Goal: Task Accomplishment & Management: Complete application form

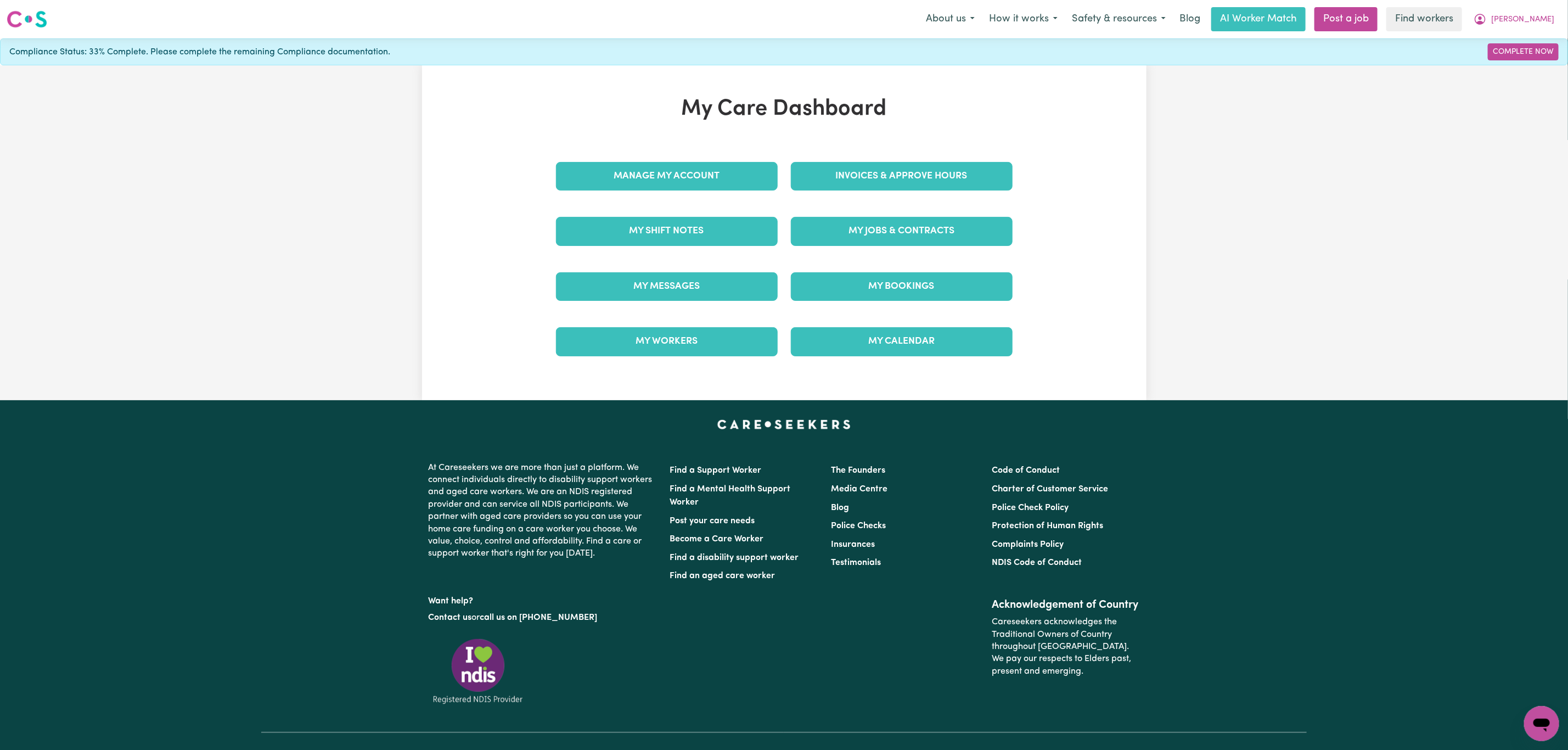
click at [728, 269] on div "My Messages" at bounding box center [666, 286] width 235 height 55
click at [723, 287] on link "My Messages" at bounding box center [666, 287] width 222 height 29
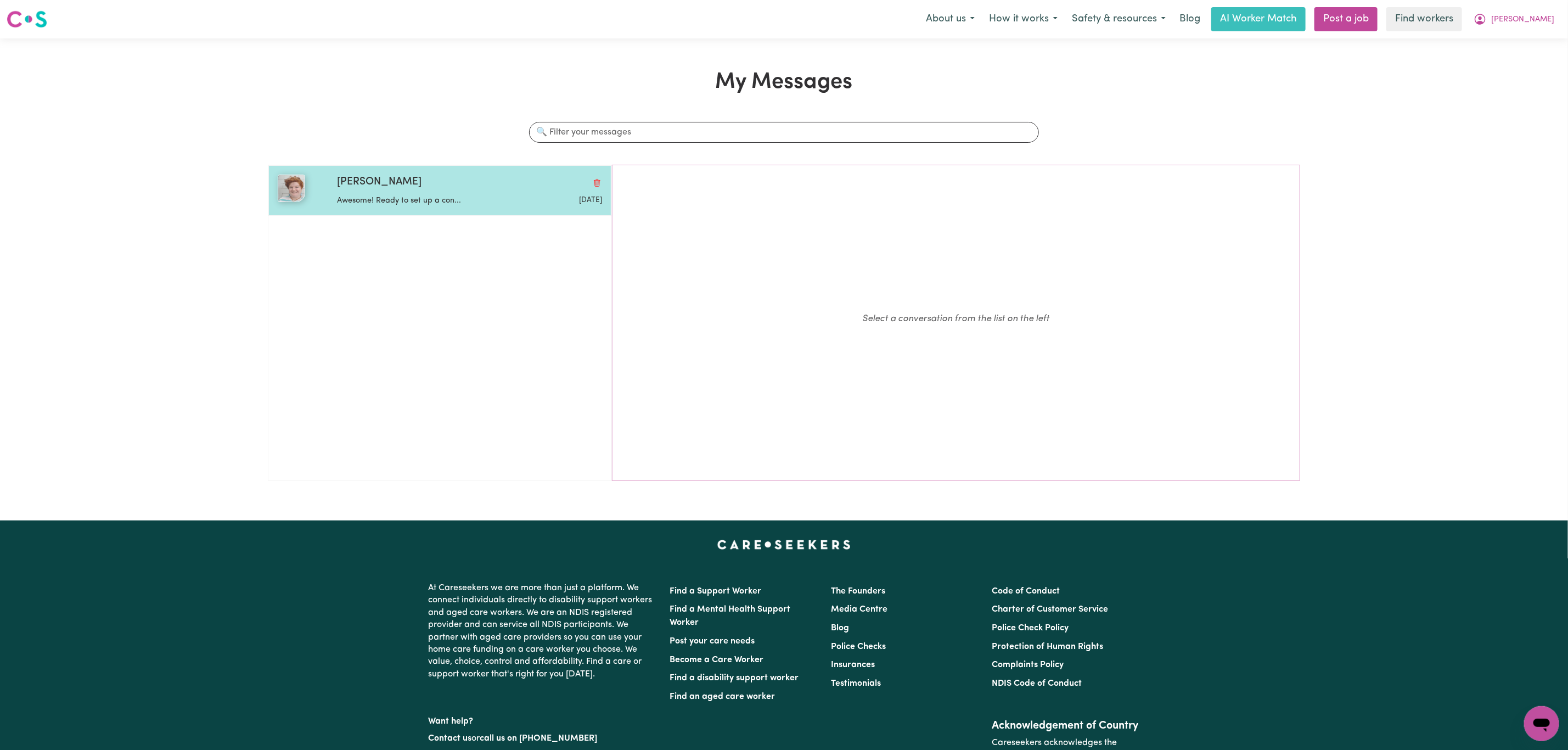
click at [461, 199] on p "Awesome! Ready to set up a con..." at bounding box center [425, 201] width 177 height 12
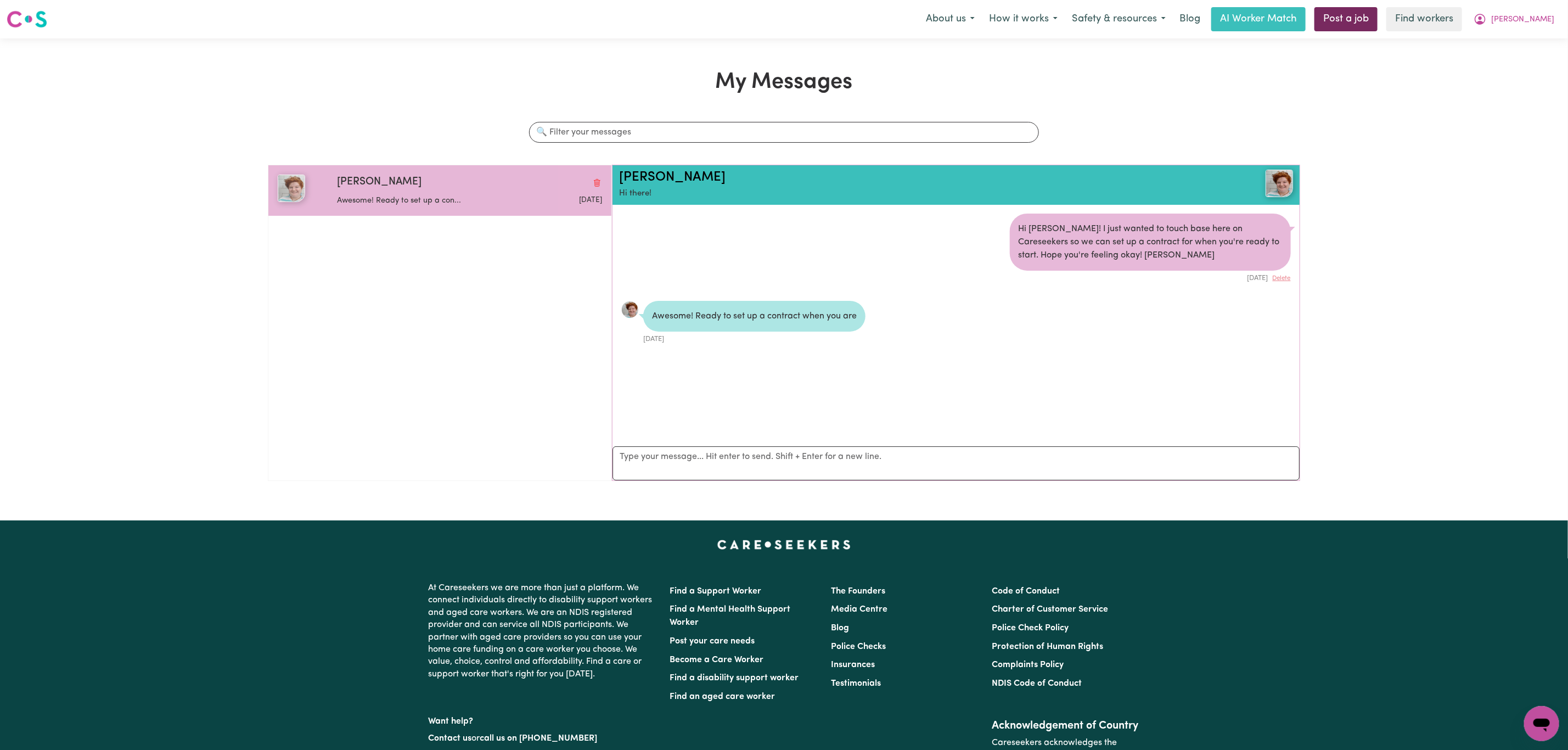
scroll to position [7, 0]
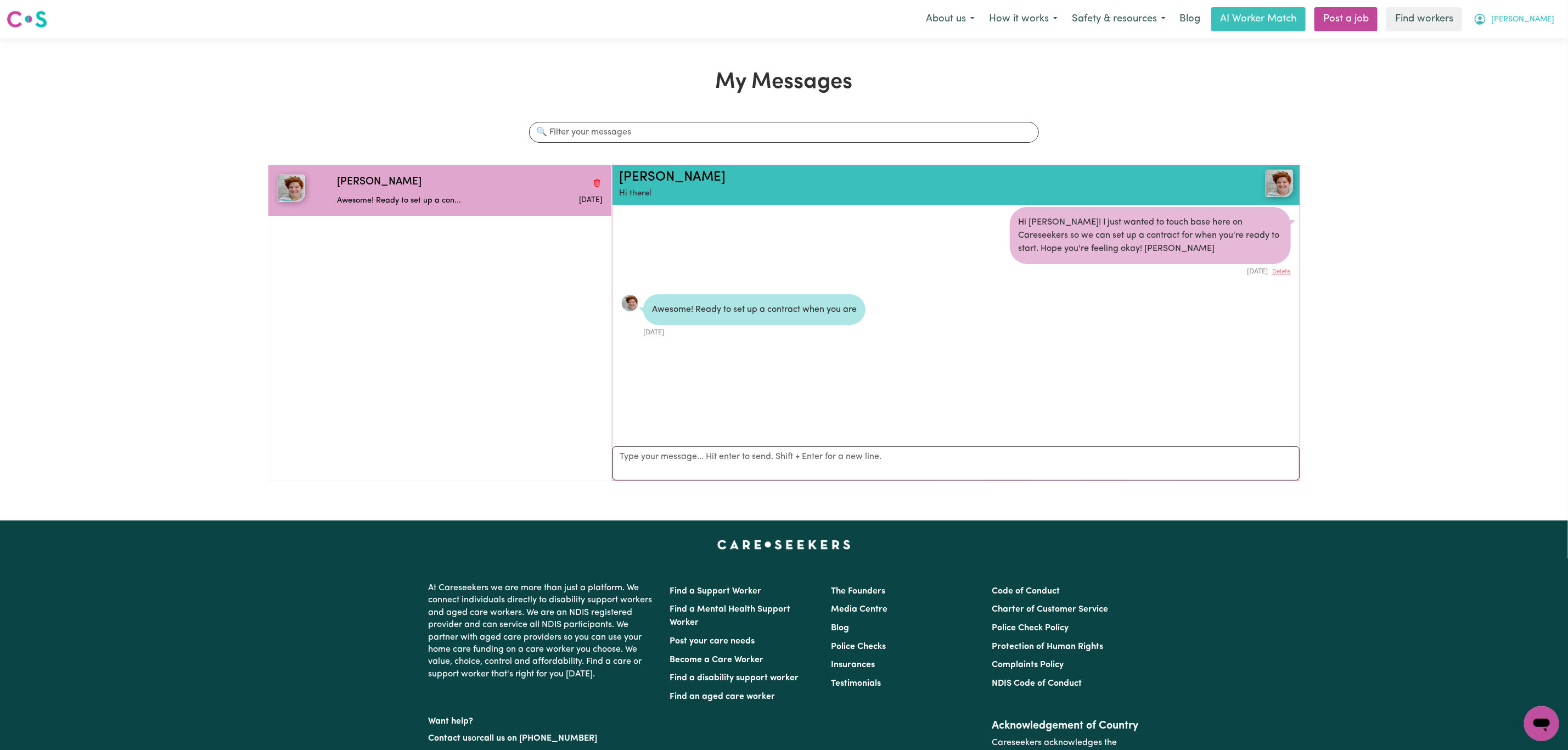
click at [1545, 17] on span "[PERSON_NAME]" at bounding box center [1523, 20] width 63 height 12
click at [1525, 34] on link "My Dashboard" at bounding box center [1517, 43] width 87 height 21
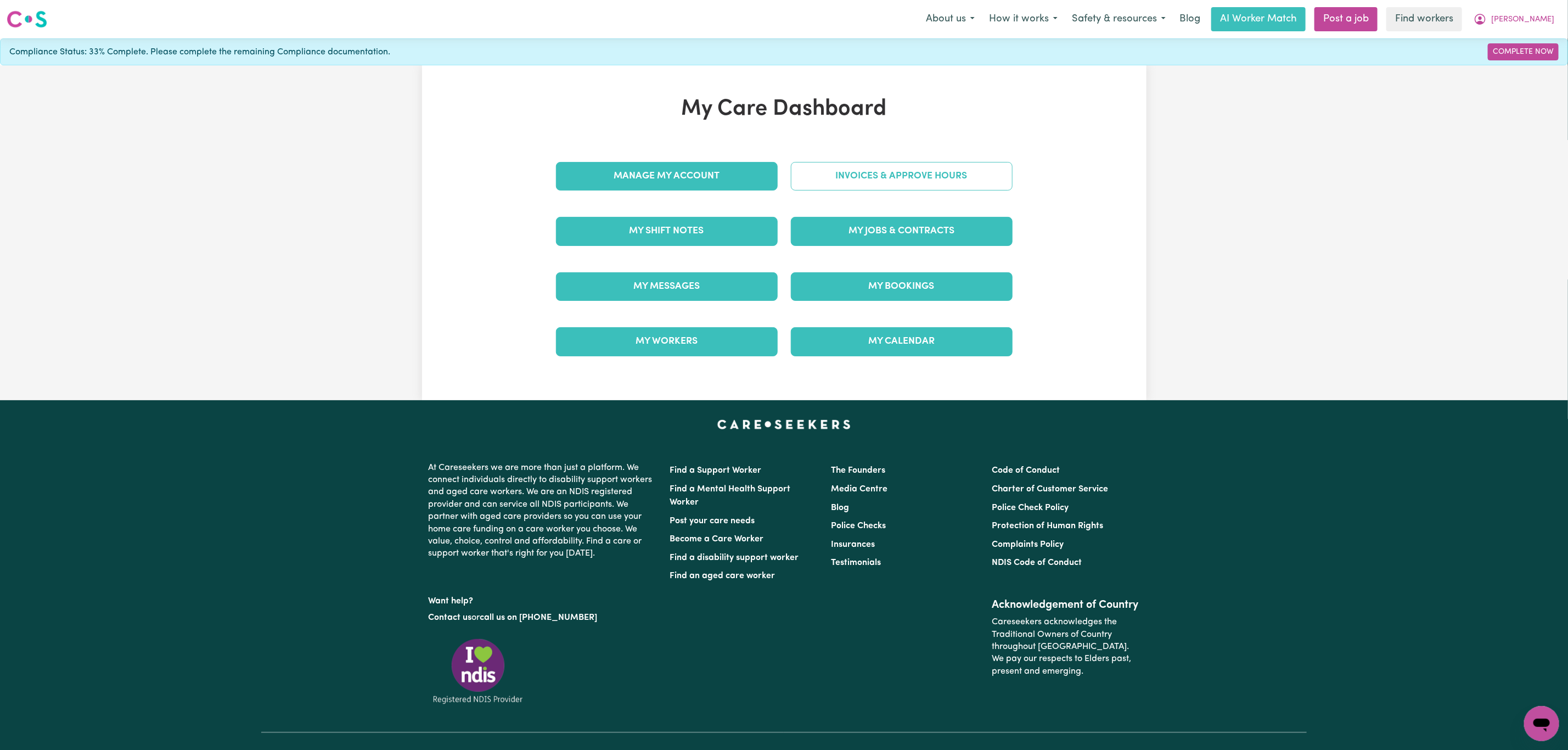
click at [832, 171] on link "Invoices & Approve Hours" at bounding box center [902, 176] width 222 height 29
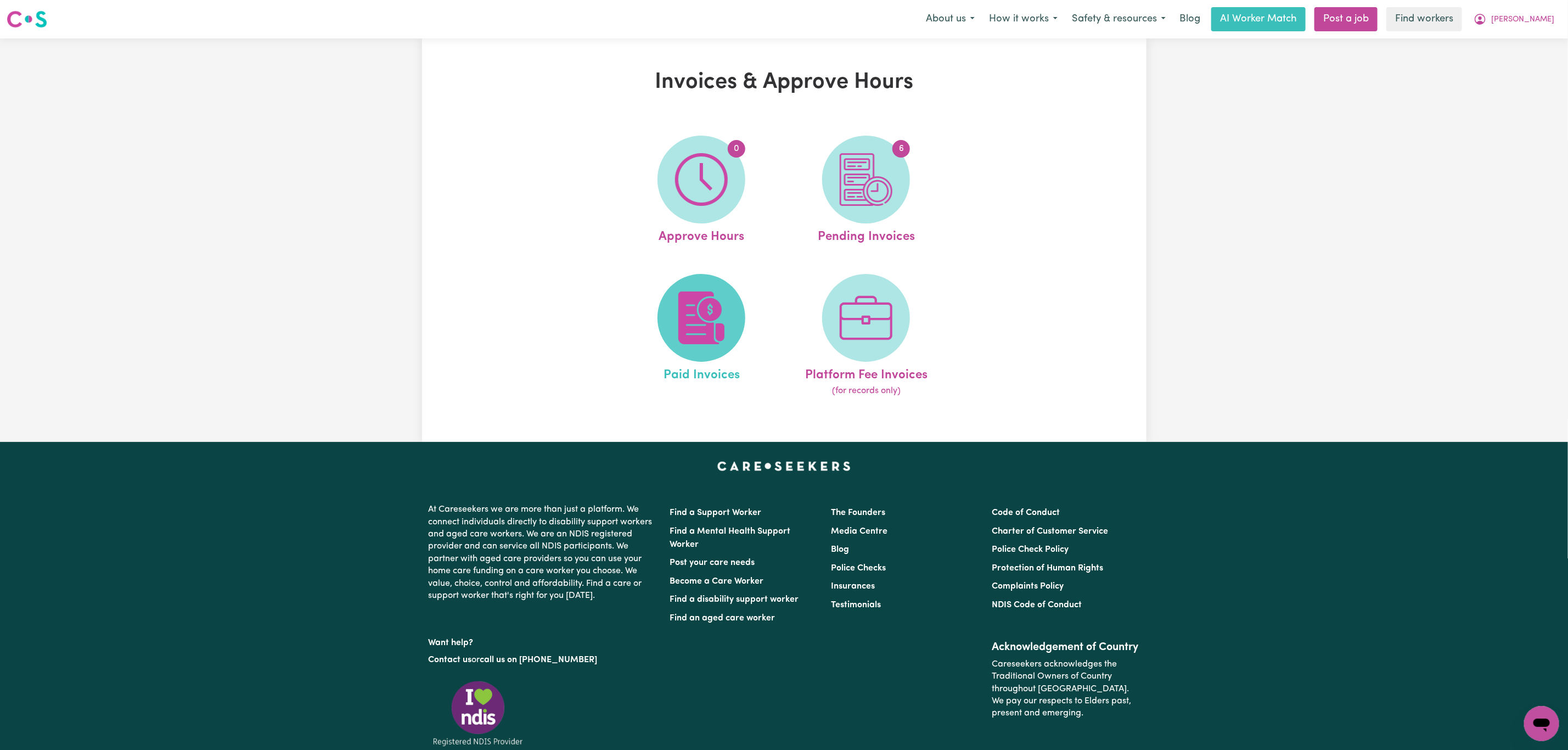
click at [695, 296] on img at bounding box center [701, 318] width 53 height 53
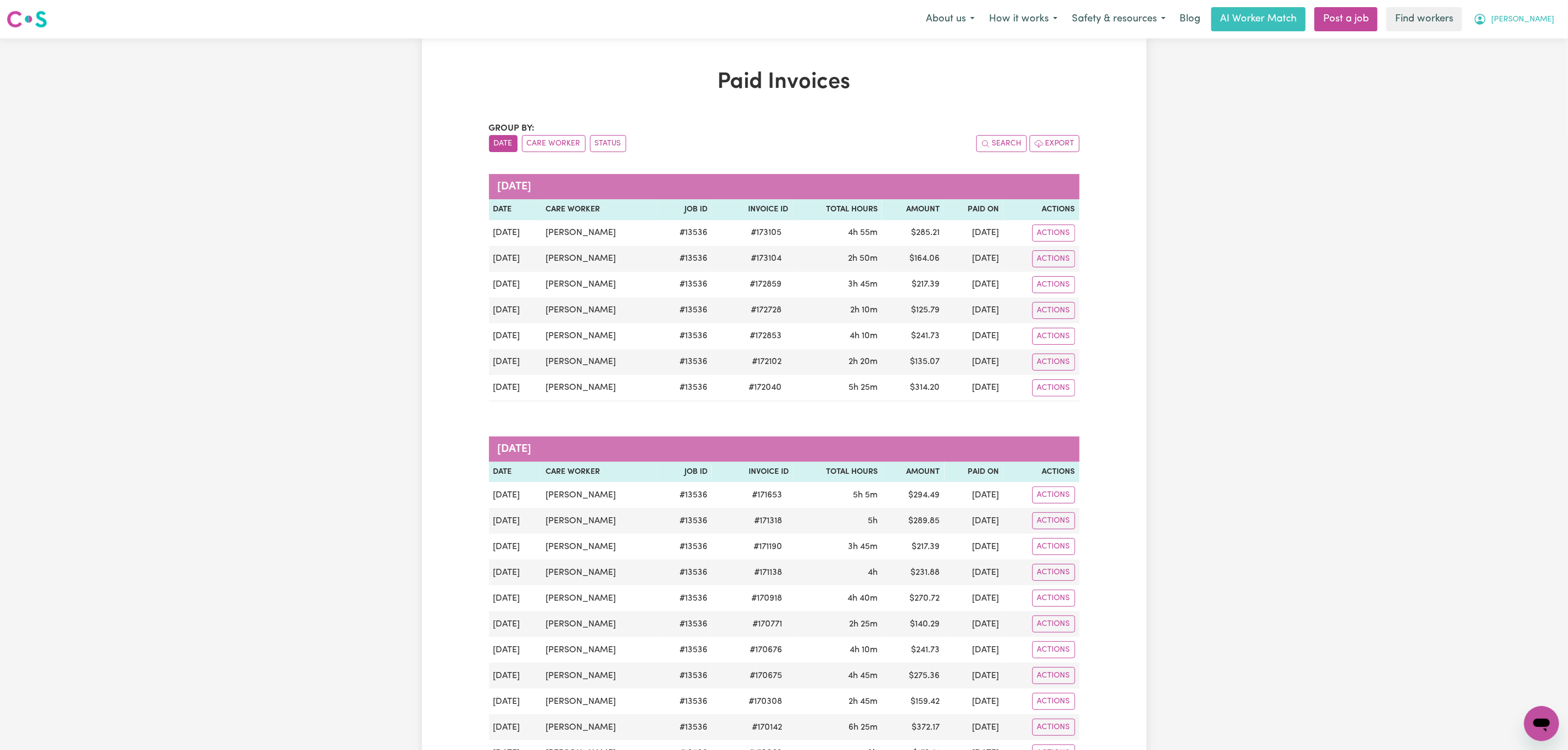
click at [1539, 10] on button "[PERSON_NAME]" at bounding box center [1514, 20] width 95 height 23
click at [1502, 40] on link "My Dashboard" at bounding box center [1517, 43] width 87 height 21
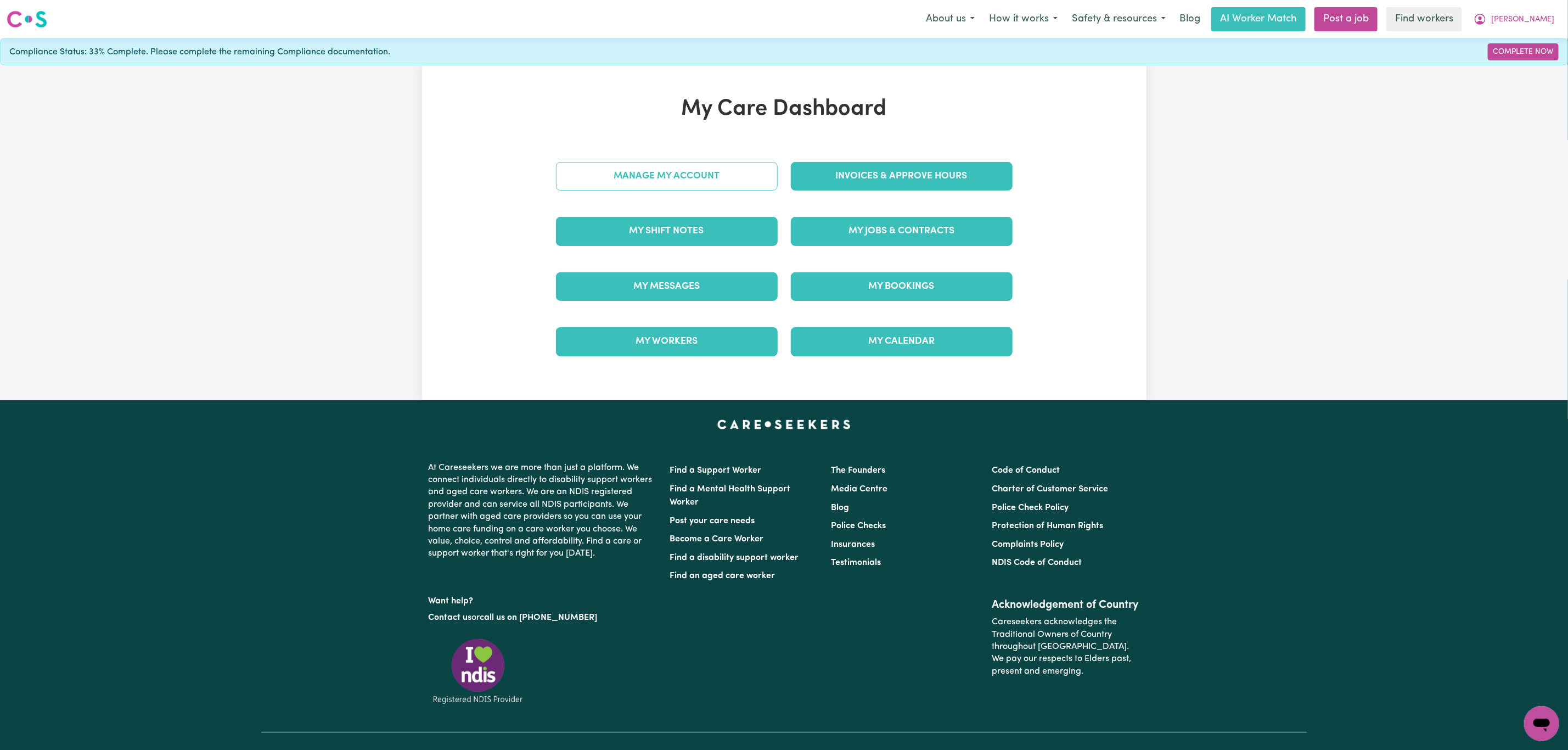
click at [629, 176] on link "Manage My Account" at bounding box center [666, 176] width 222 height 29
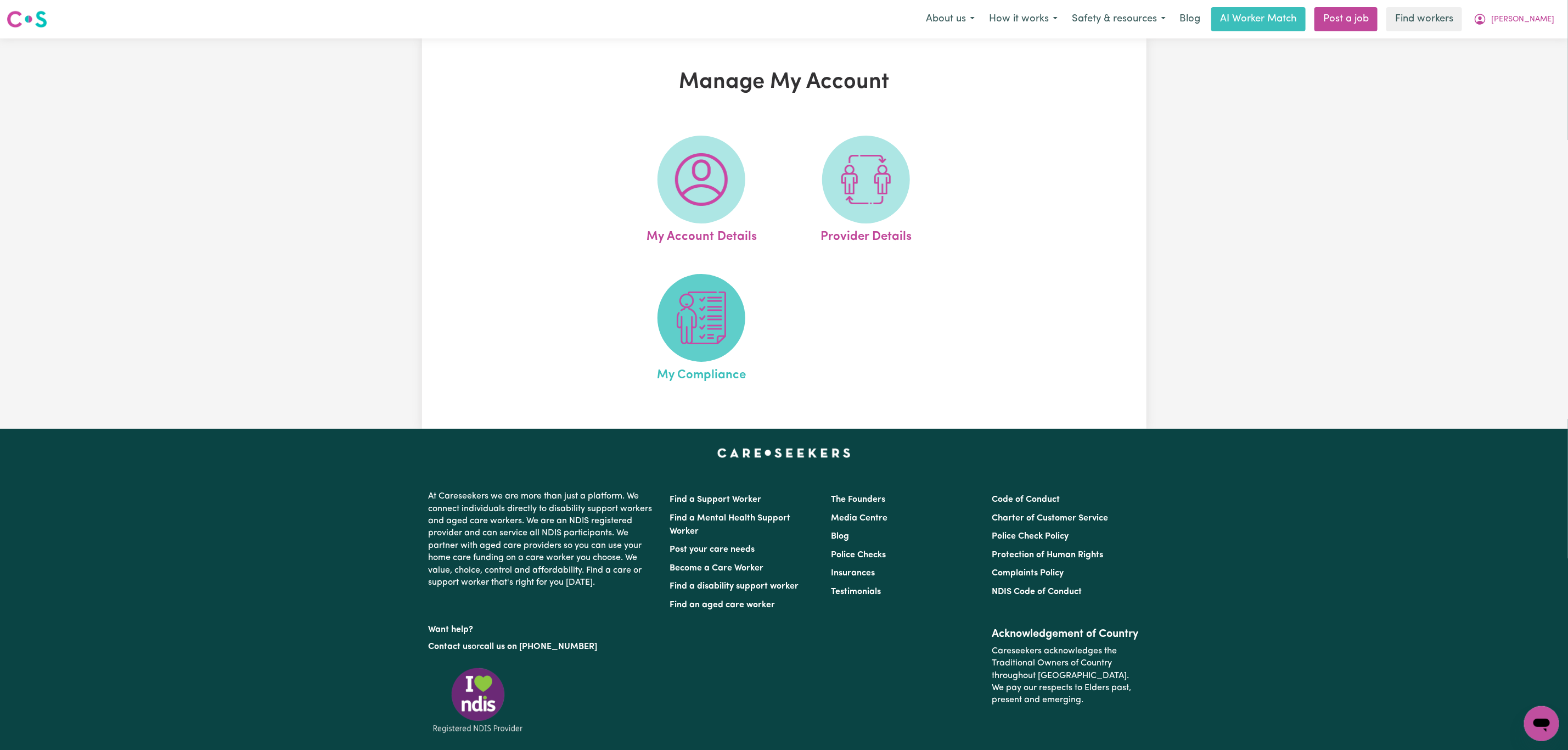
click at [699, 326] on img at bounding box center [701, 318] width 53 height 53
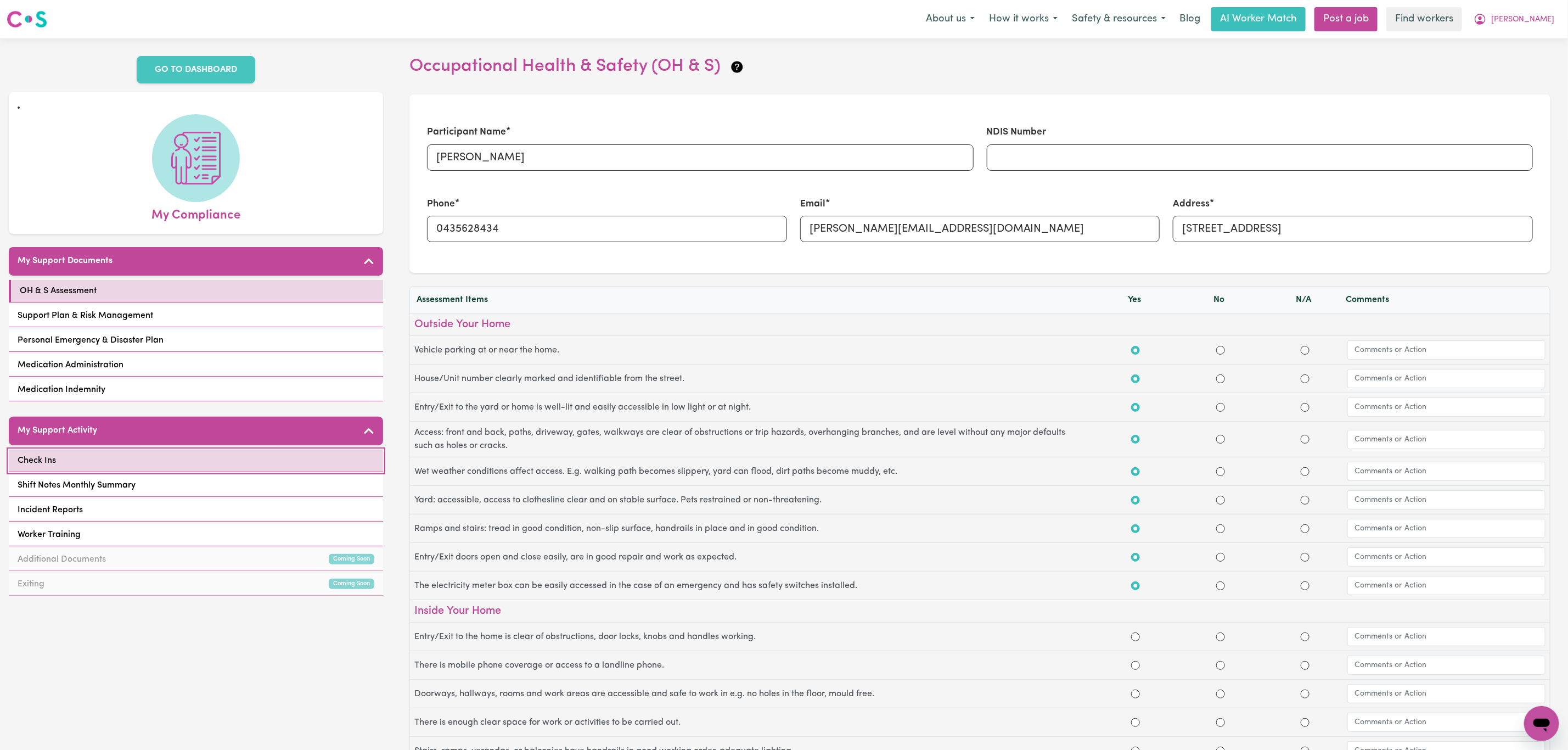
click at [96, 450] on link "Check Ins" at bounding box center [196, 461] width 374 height 23
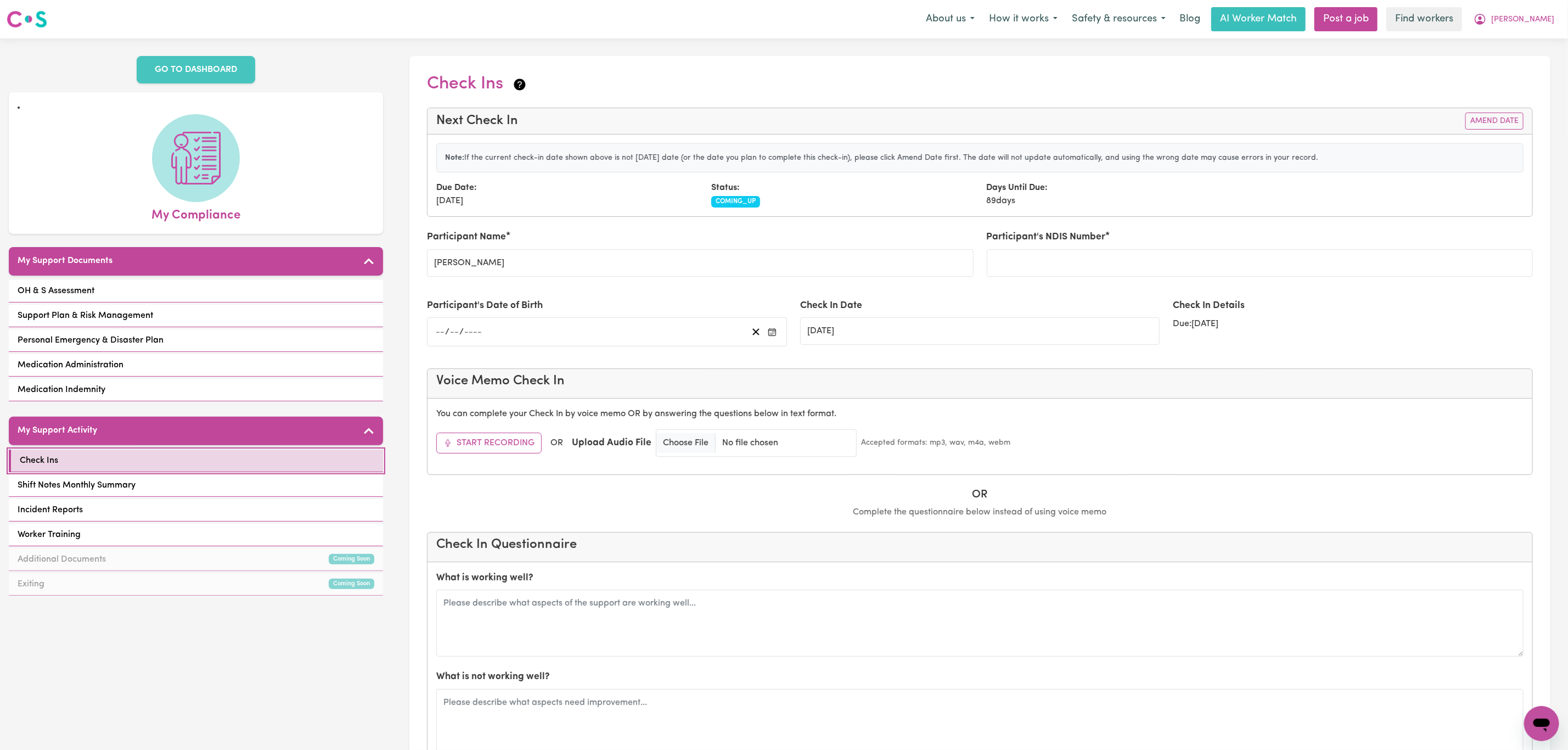
scroll to position [82, 0]
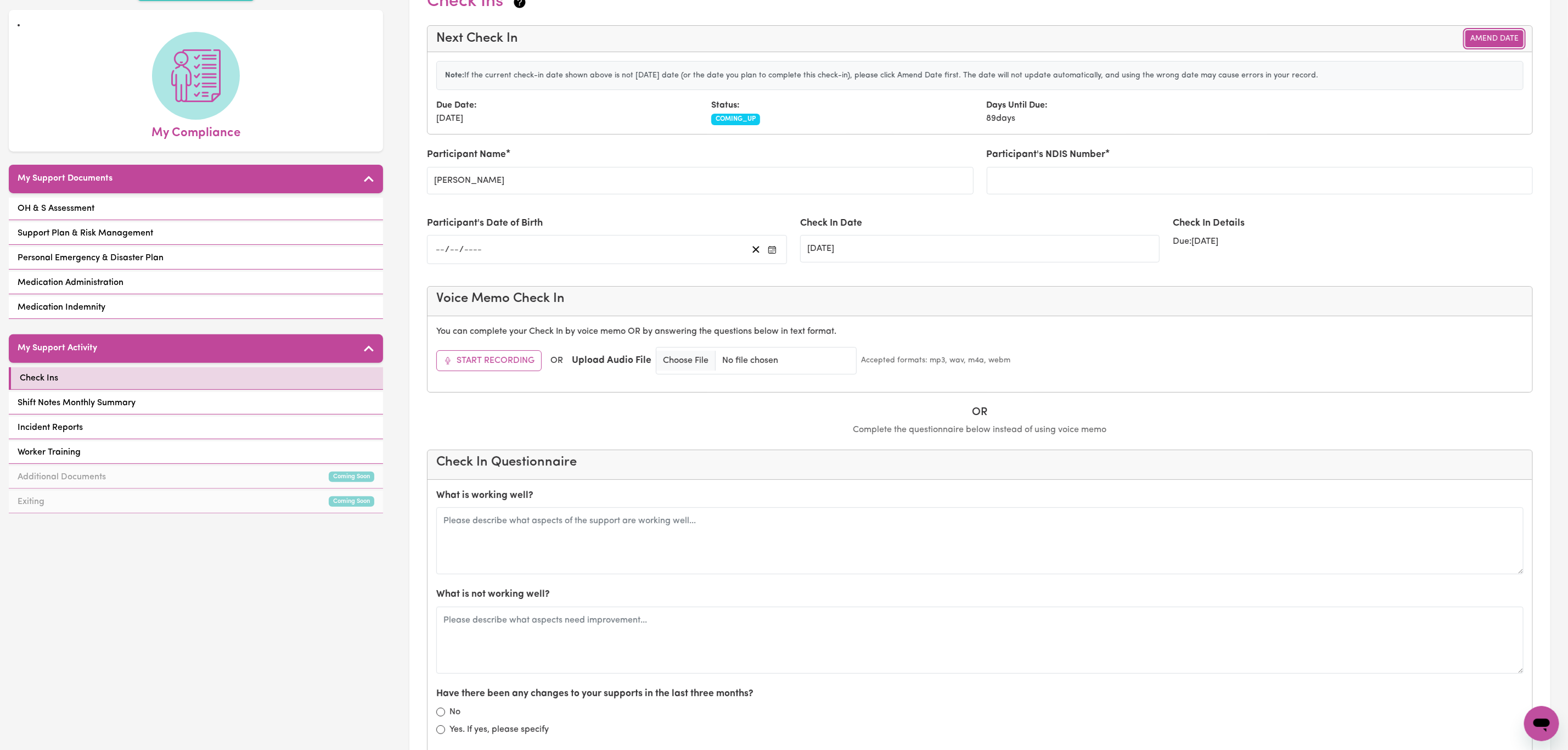
click at [1488, 42] on button "Amend Date" at bounding box center [1494, 39] width 58 height 17
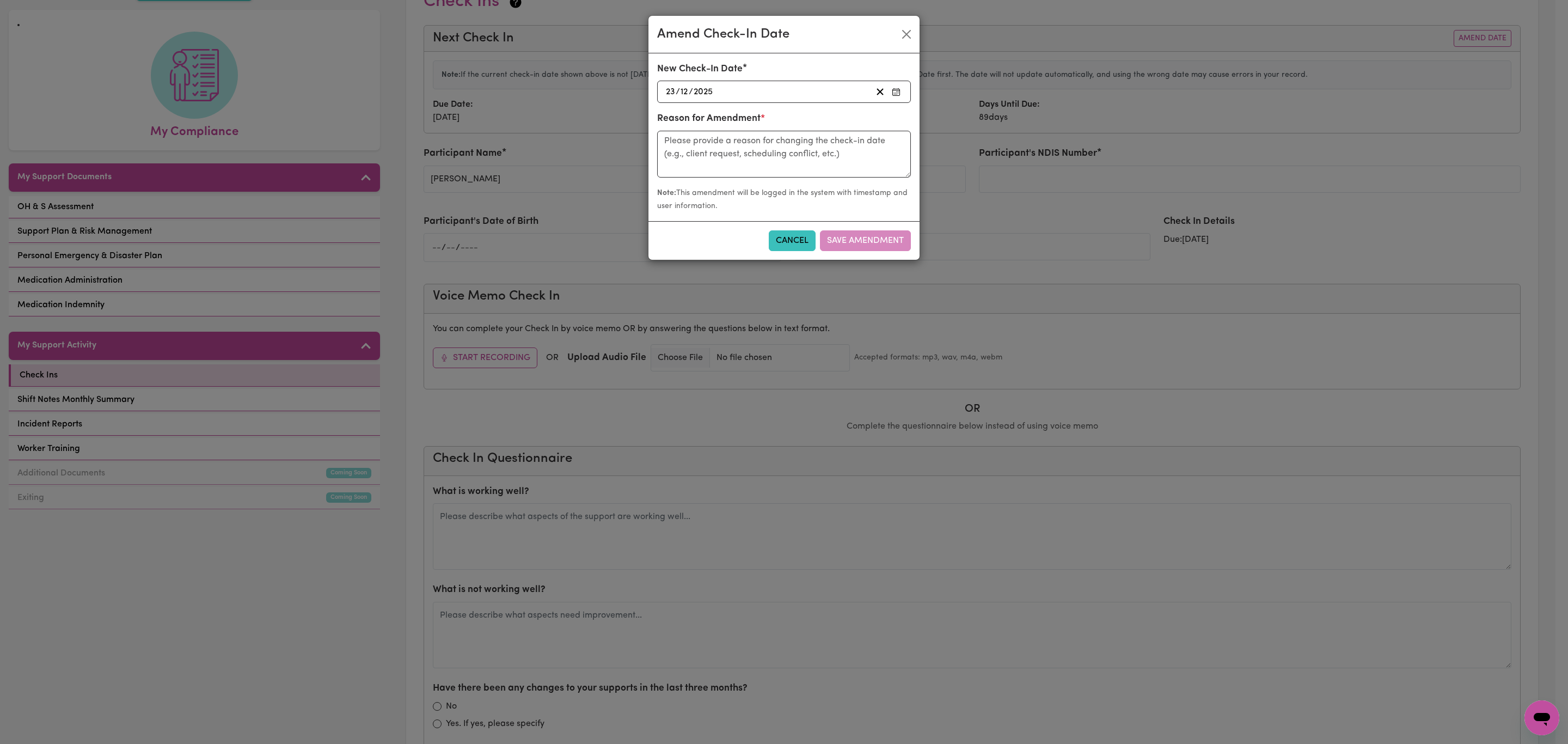
click at [805, 84] on div "[DATE] [DATE]" at bounding box center [784, 91] width 254 height 23
click at [796, 95] on div "[DATE] [DATE]" at bounding box center [768, 92] width 208 height 15
click at [683, 114] on button "‹" at bounding box center [694, 114] width 24 height 24
click at [695, 121] on button "‹" at bounding box center [694, 114] width 24 height 24
click at [696, 121] on button "‹" at bounding box center [694, 114] width 24 height 24
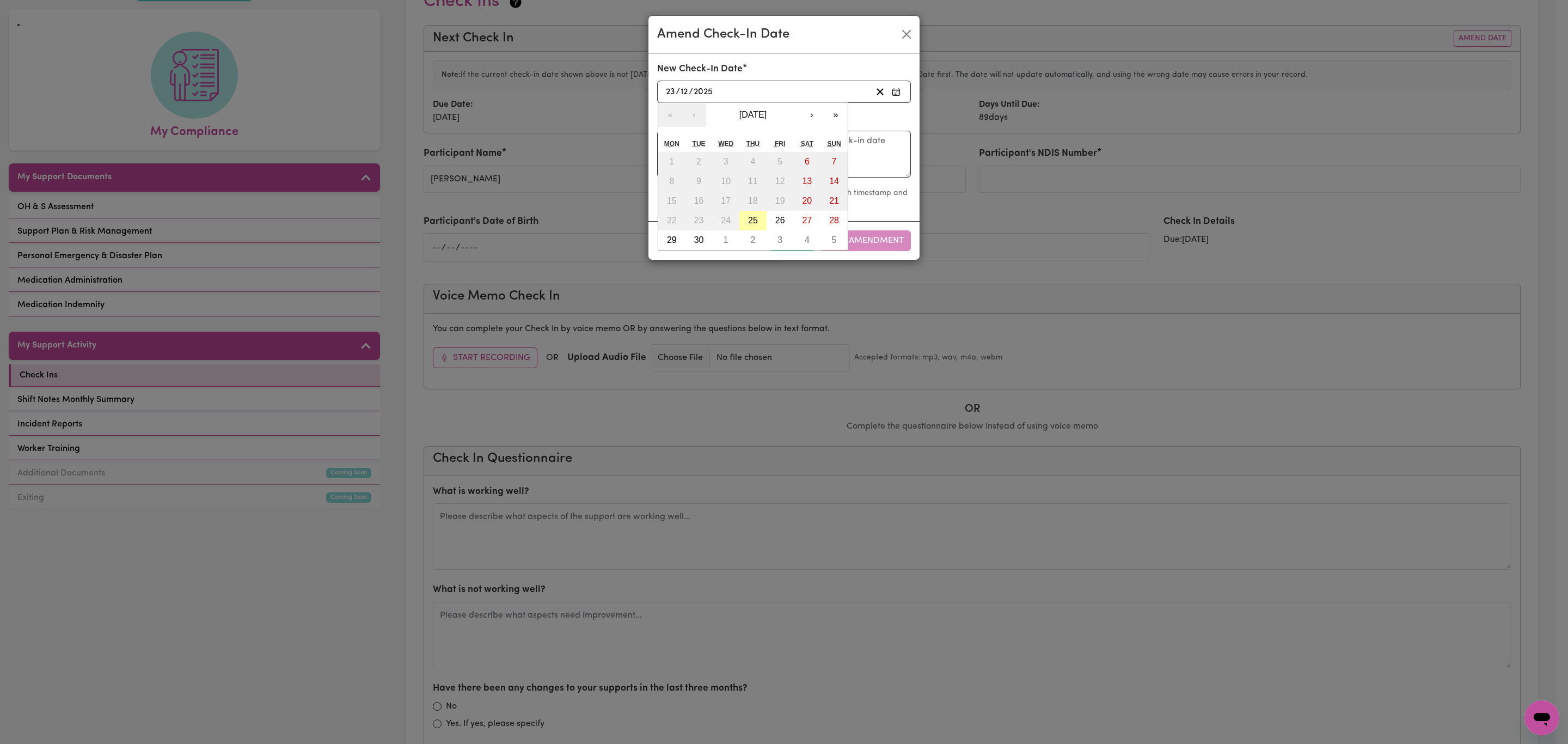
click at [752, 223] on abbr "25" at bounding box center [753, 220] width 10 height 9
type input "[DATE]"
type input "25"
type input "9"
click at [763, 162] on textarea at bounding box center [784, 154] width 254 height 47
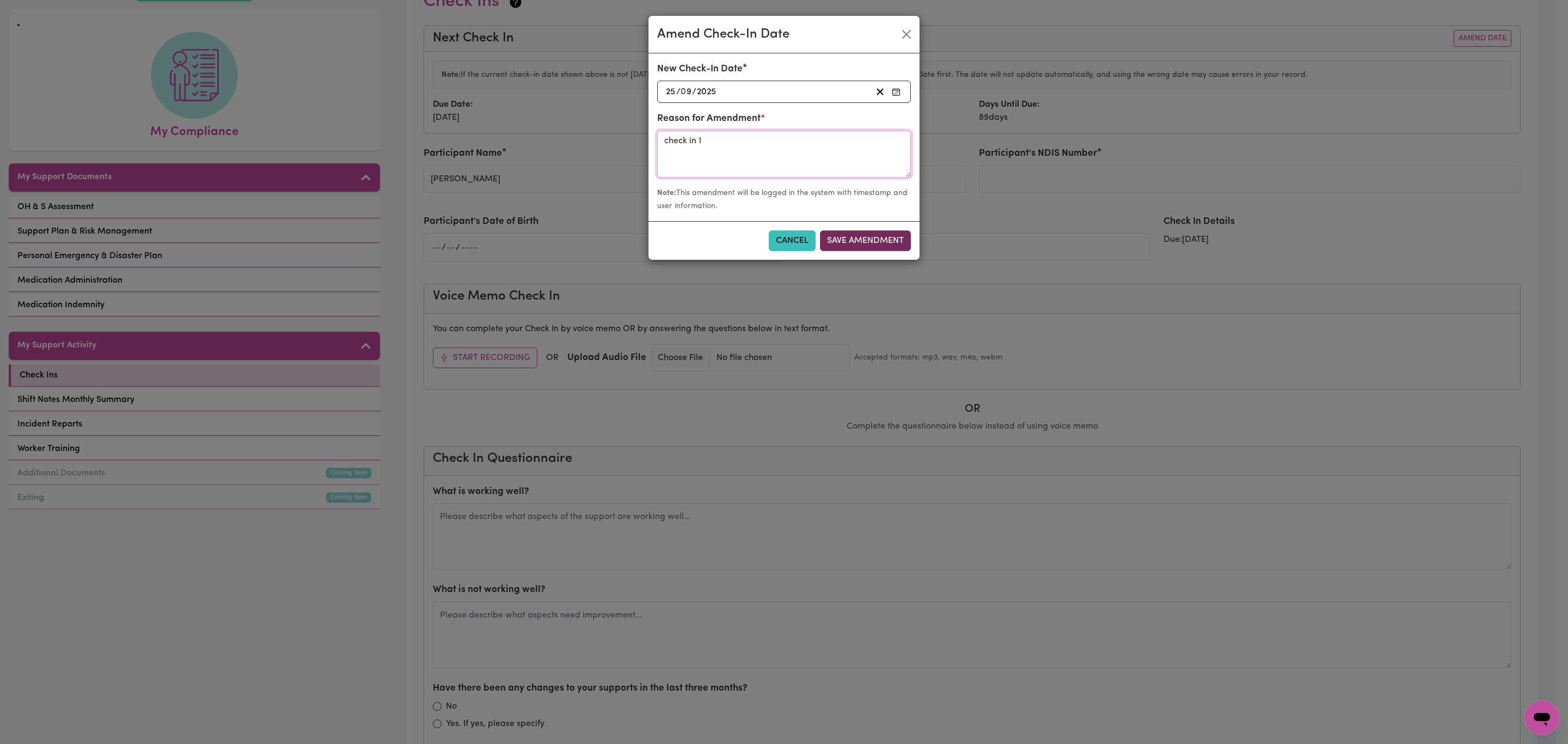
type textarea "check in 1"
click at [880, 234] on button "Save Amendment" at bounding box center [865, 240] width 91 height 21
type input "[DATE]"
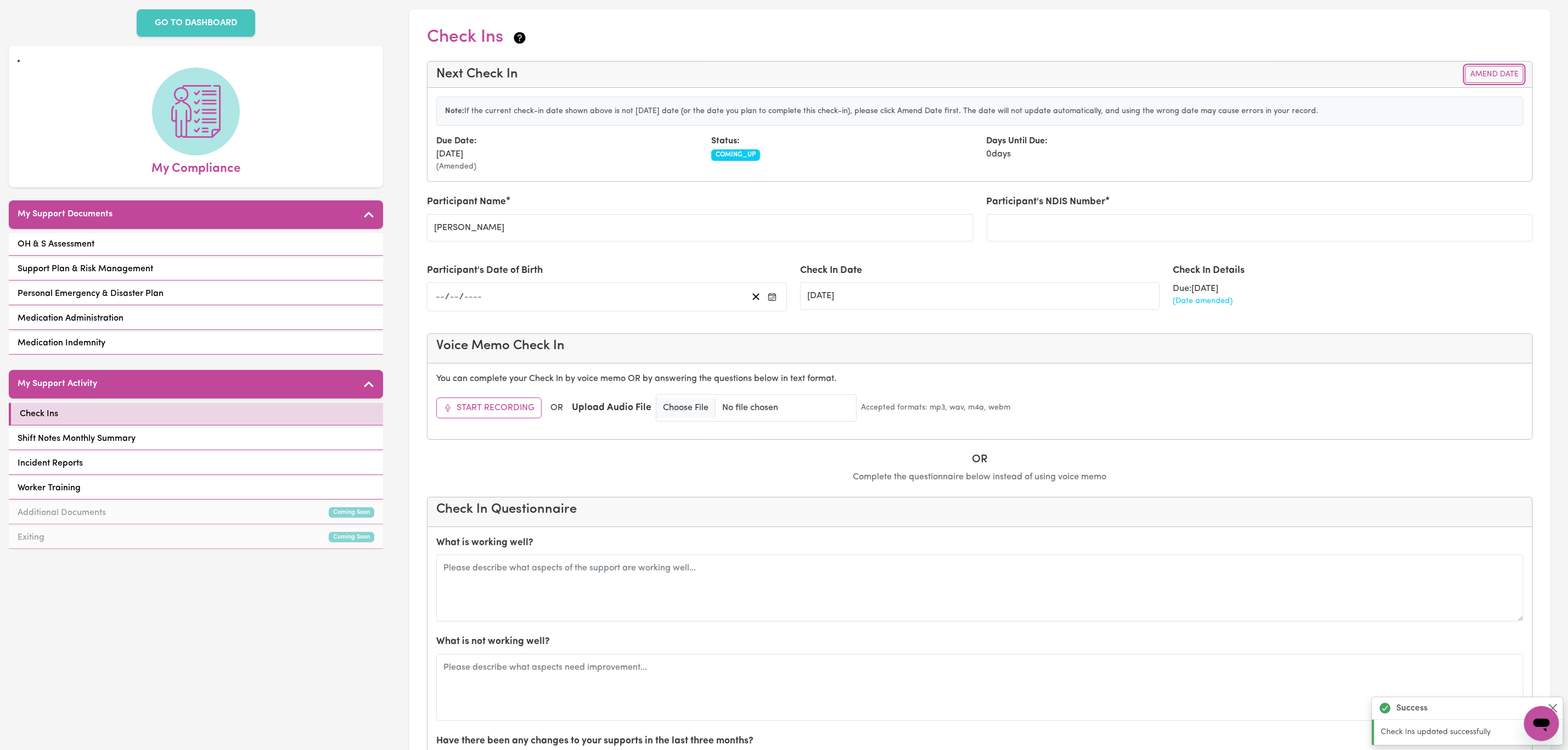
scroll to position [0, 0]
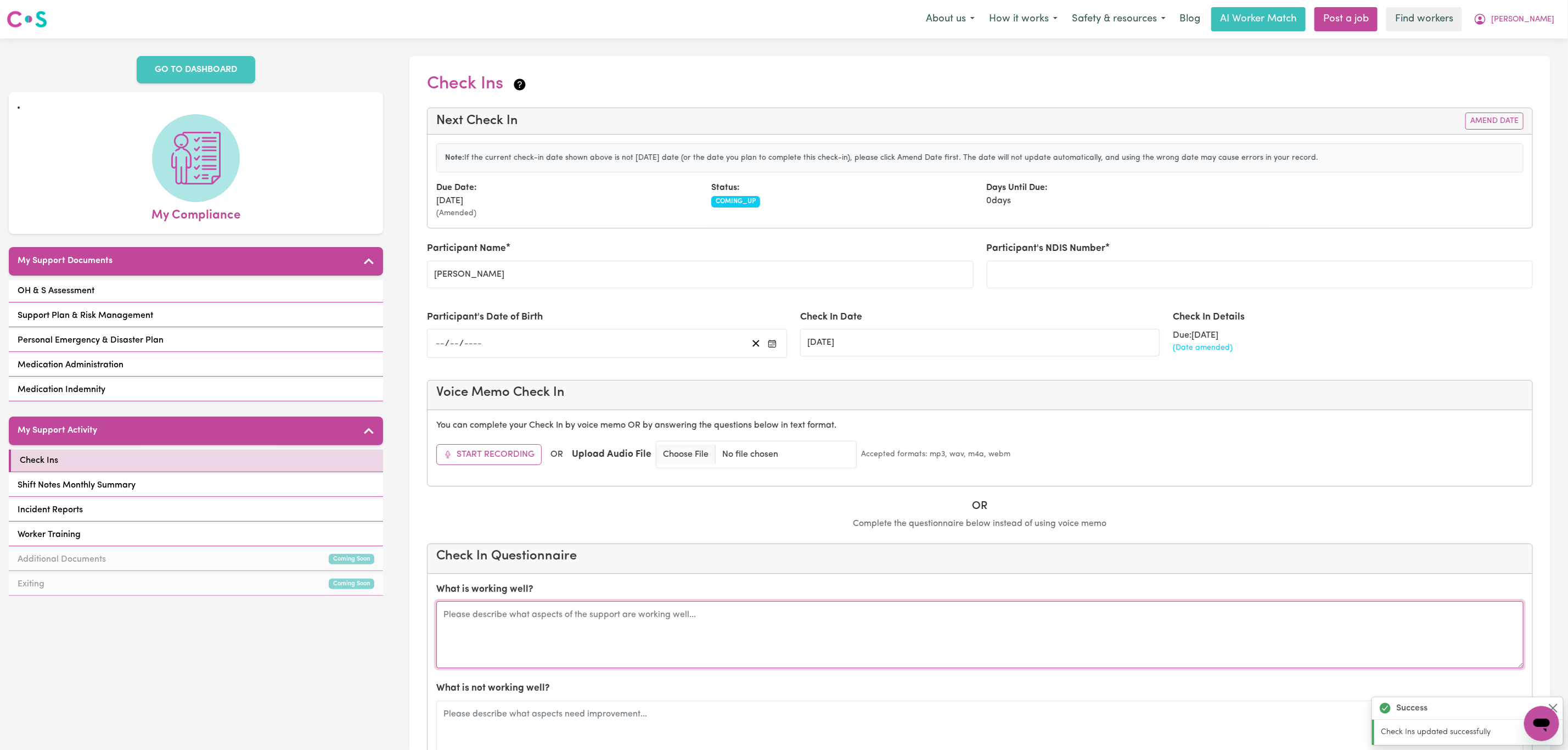
click at [655, 614] on textarea at bounding box center [980, 634] width 1087 height 67
click at [704, 611] on textarea "Supports with [PERSON_NAME] going well - completing all duties" at bounding box center [980, 634] width 1087 height 67
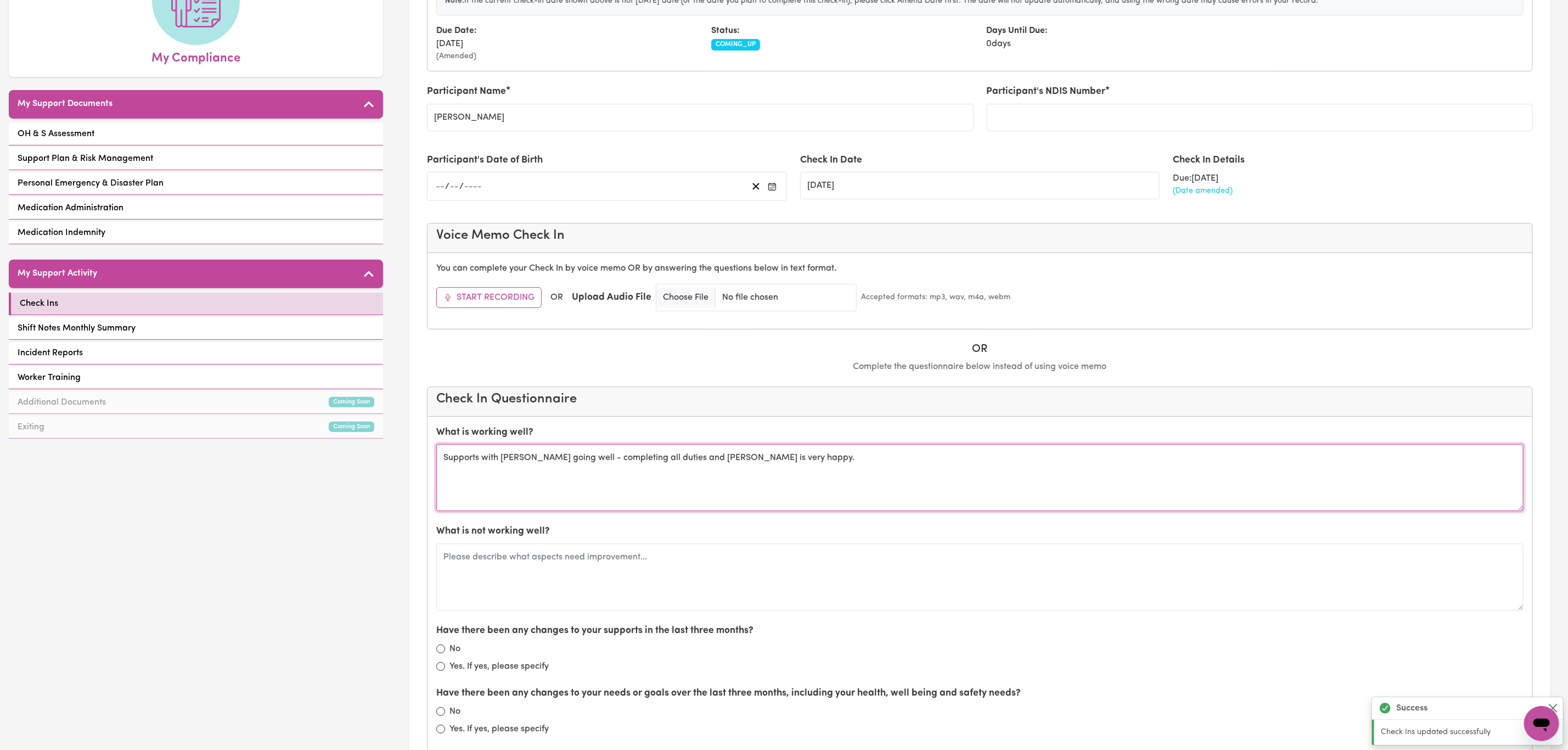
scroll to position [164, 0]
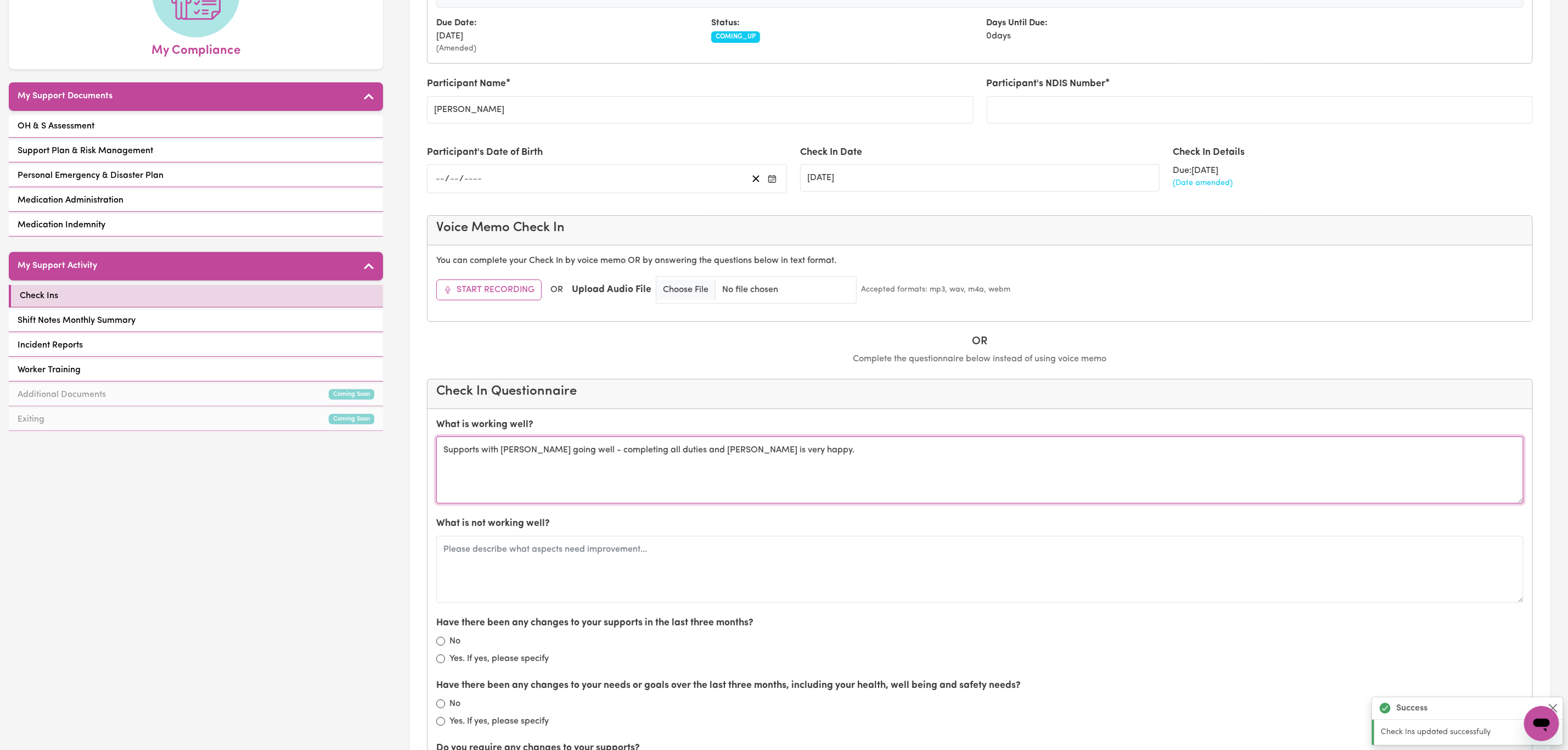
type textarea "Supports with [PERSON_NAME] going well - completing all duties and [PERSON_NAME…"
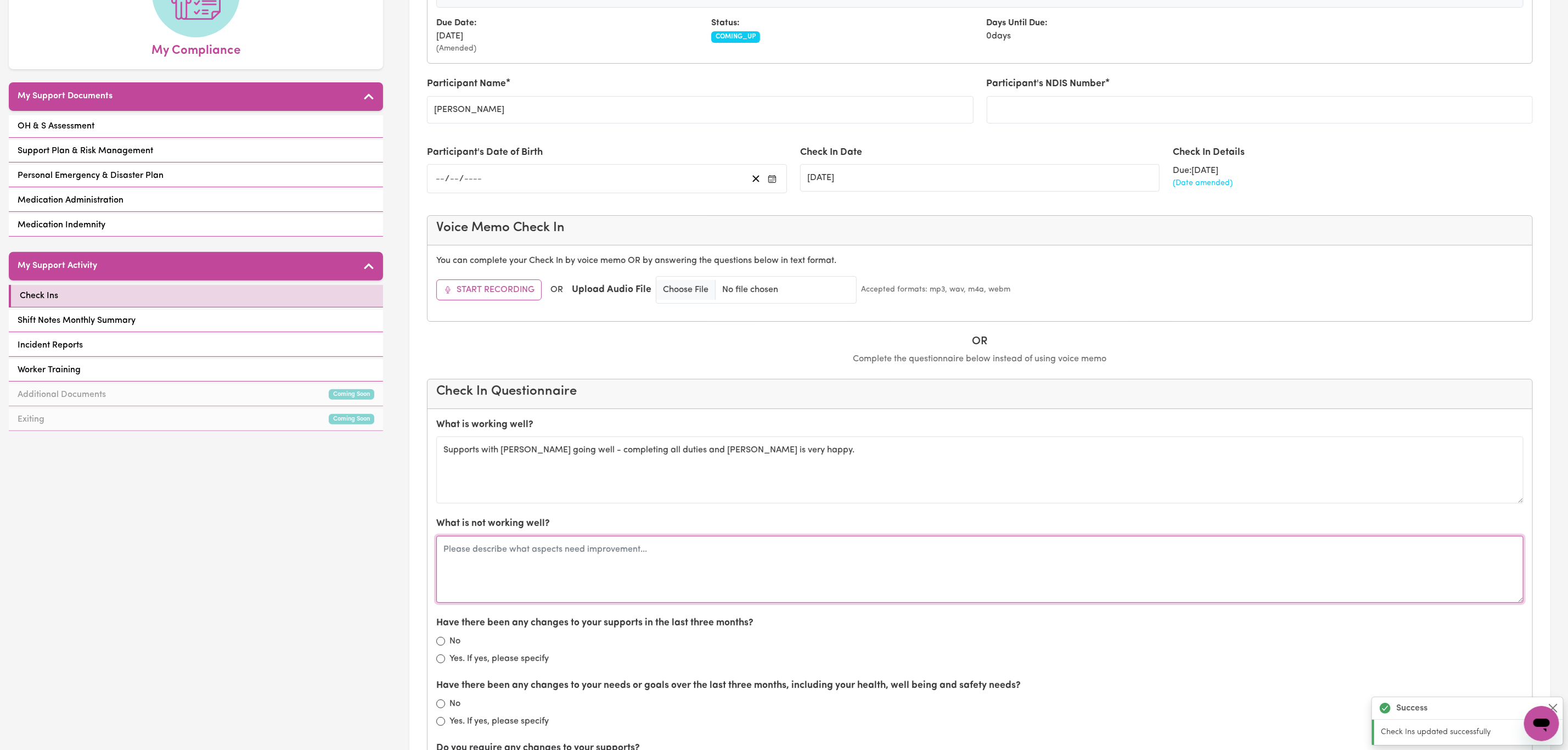
click at [538, 544] on textarea at bounding box center [980, 569] width 1087 height 67
type textarea "n/a"
click at [440, 644] on input "No" at bounding box center [441, 641] width 9 height 9
radio input "true"
click at [444, 704] on div "No" at bounding box center [980, 703] width 1087 height 13
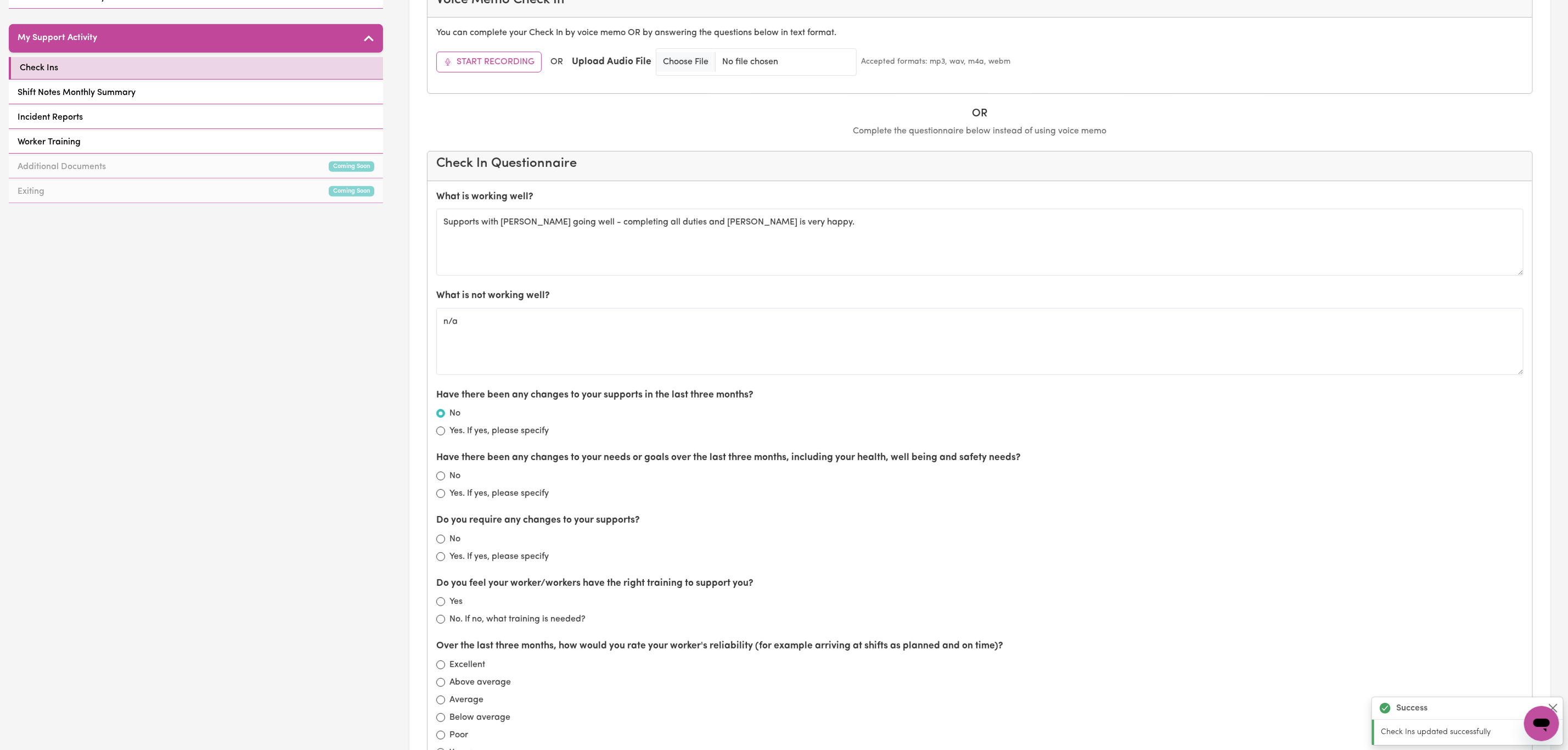
scroll to position [412, 0]
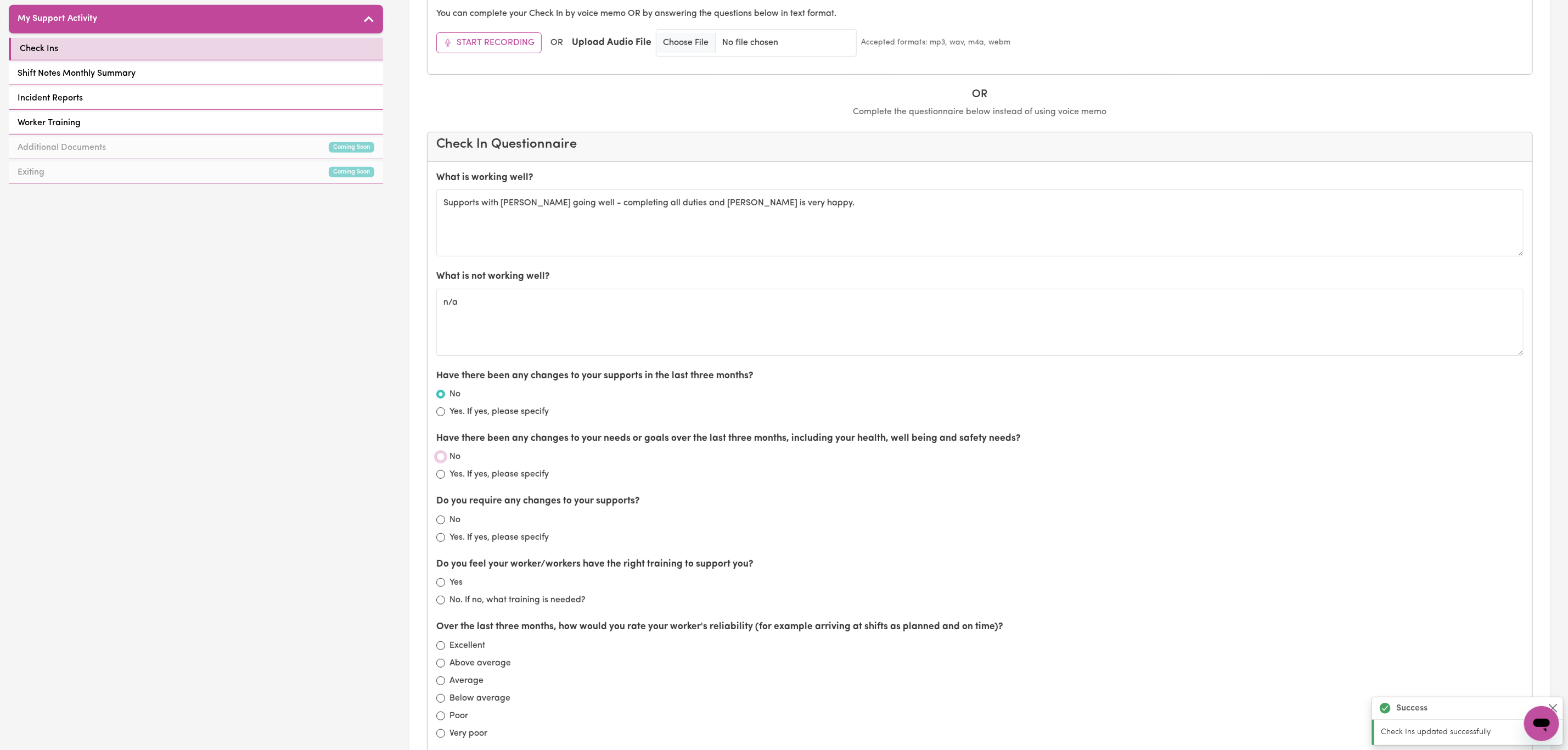
click at [439, 461] on input "No" at bounding box center [441, 457] width 9 height 9
radio input "true"
click at [444, 524] on input "No" at bounding box center [441, 520] width 9 height 9
radio input "true"
click at [439, 587] on input "Yes" at bounding box center [441, 582] width 9 height 9
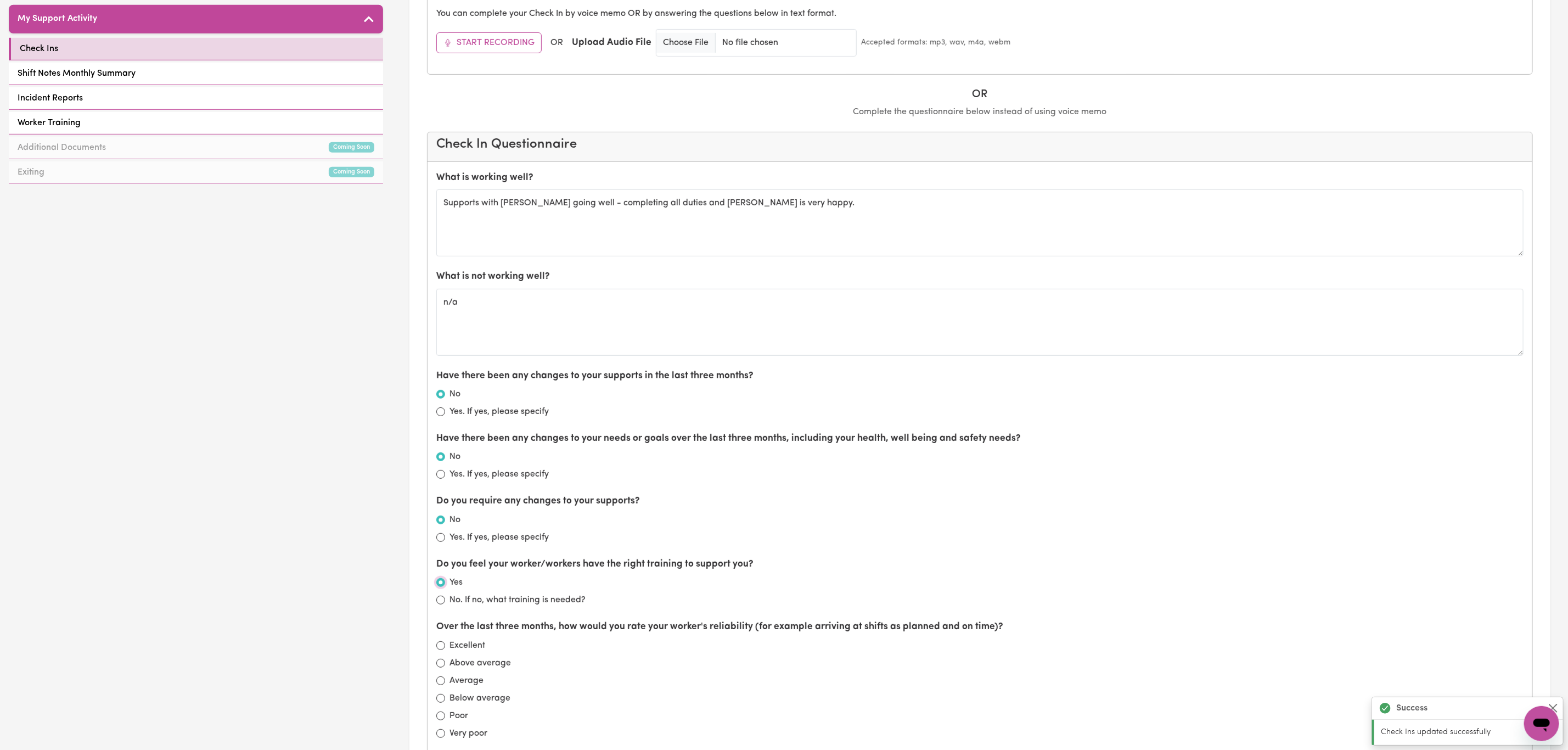
radio input "true"
click at [439, 650] on input "Excellent" at bounding box center [441, 646] width 9 height 9
radio input "true"
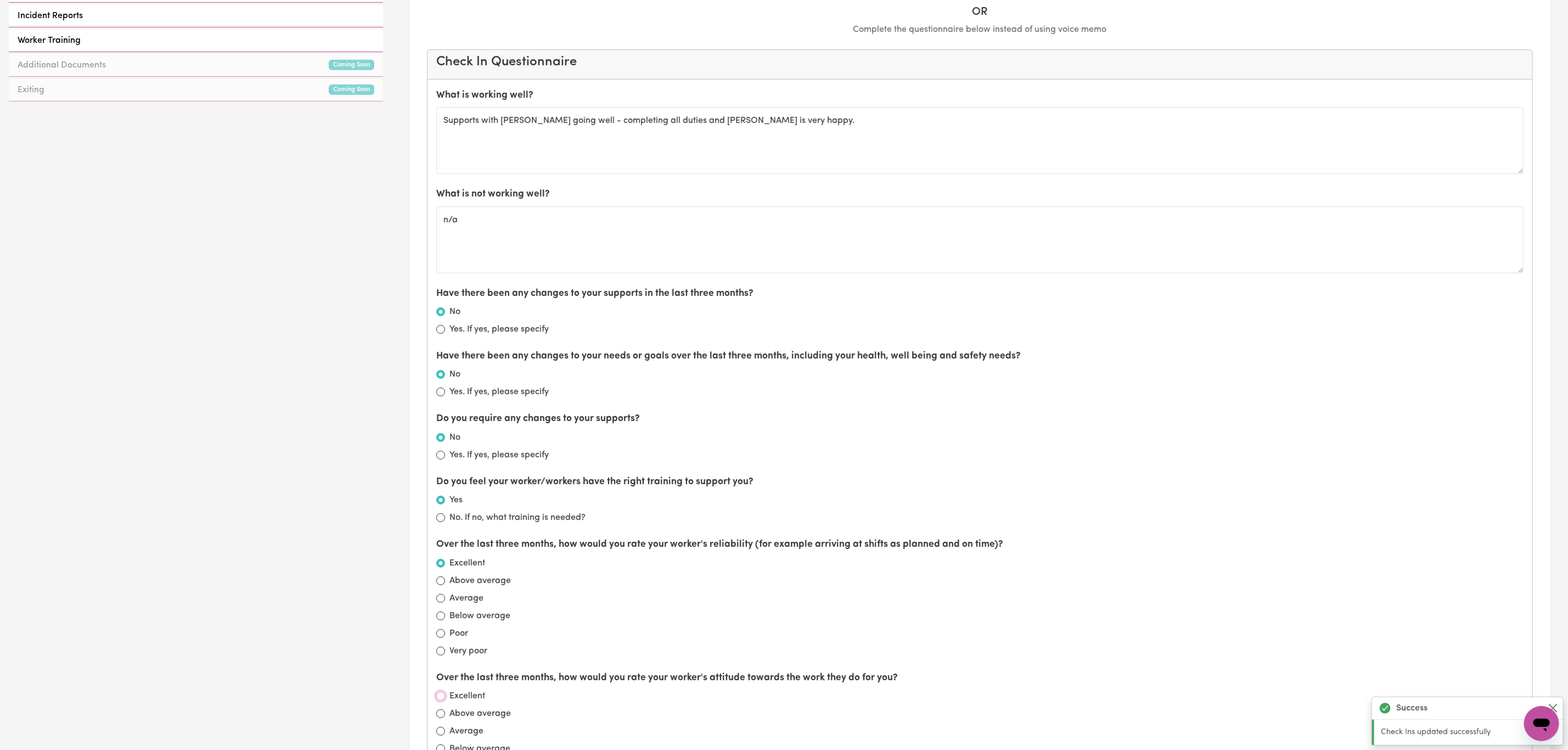
click at [444, 700] on input "Excellent" at bounding box center [441, 696] width 9 height 9
radio input "true"
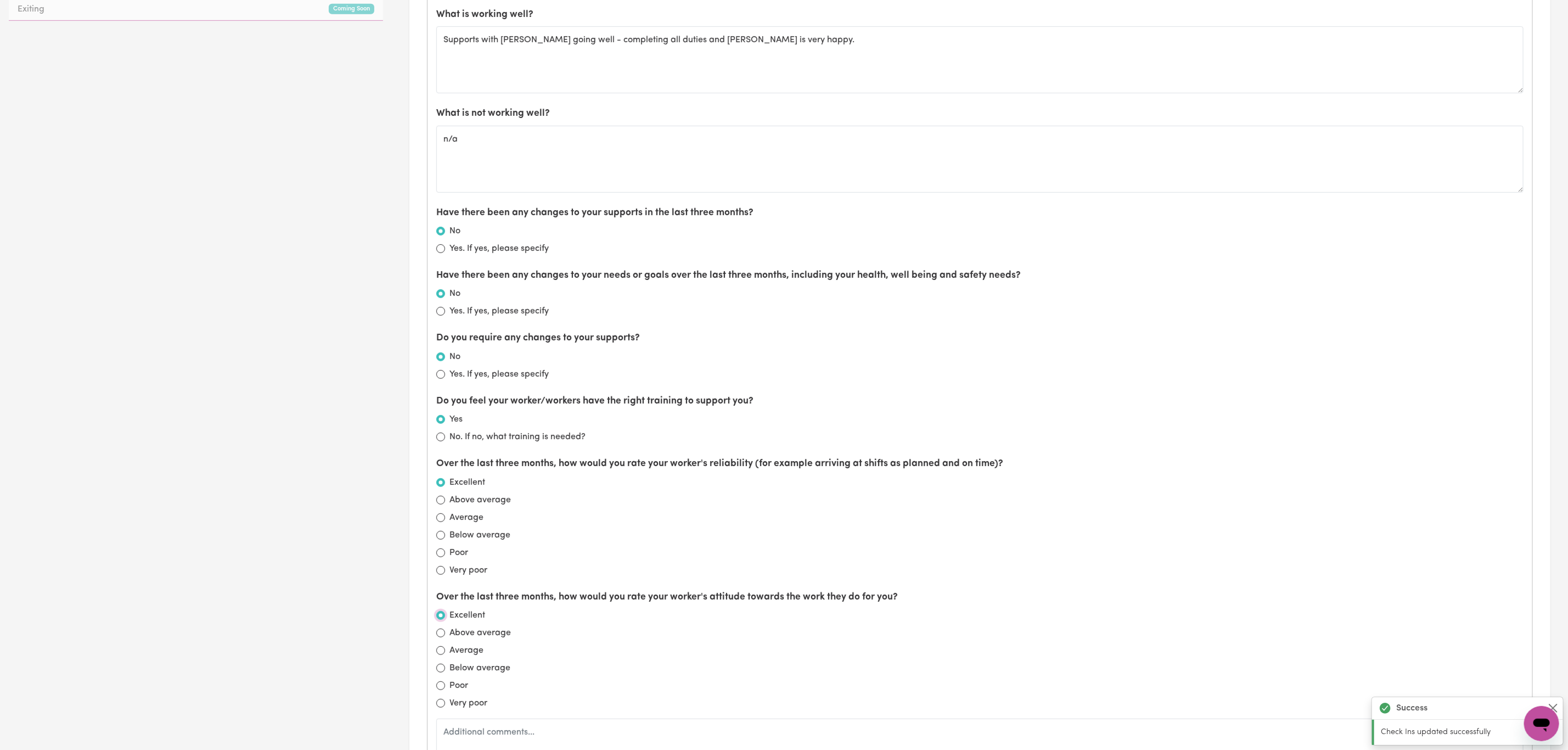
scroll to position [824, 0]
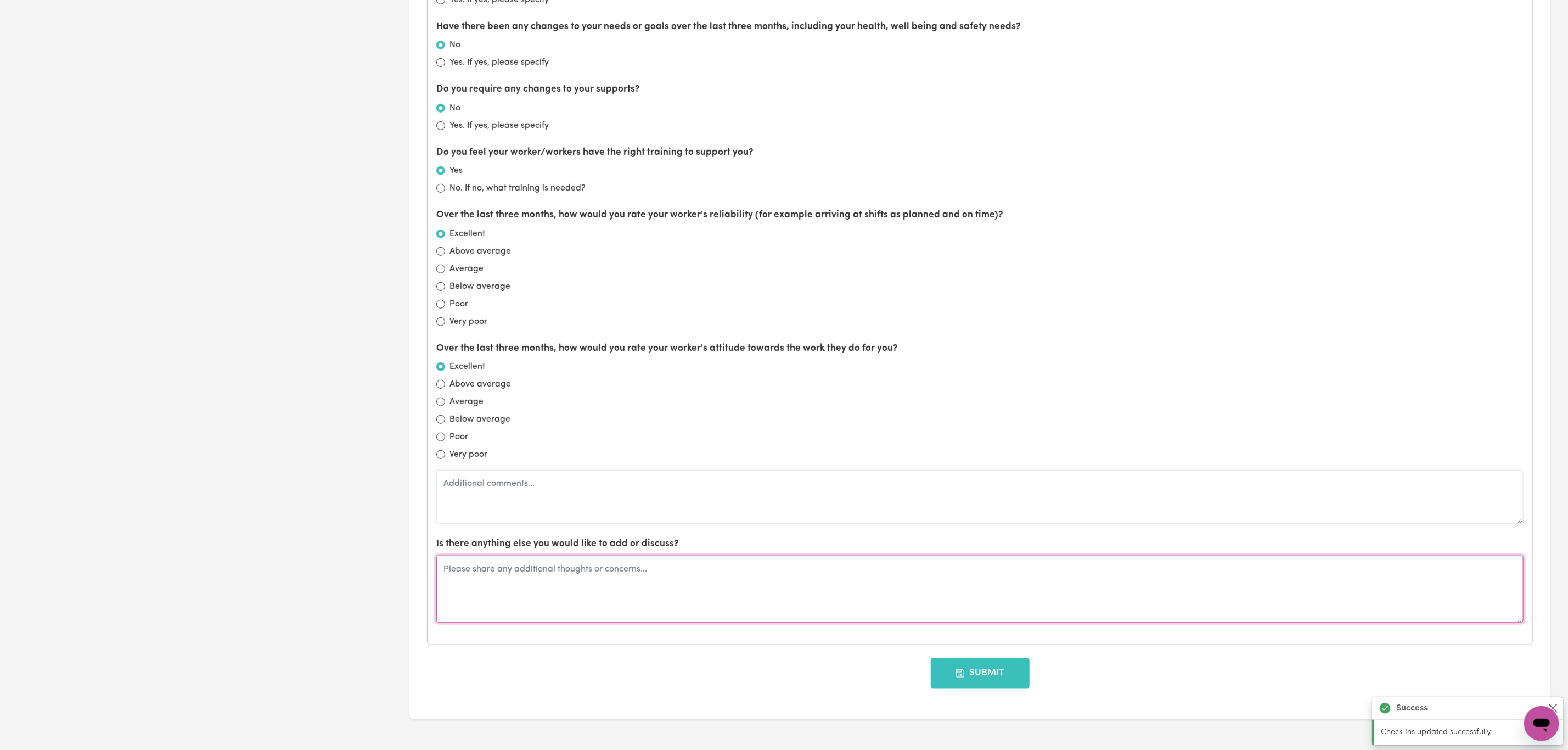
click at [506, 600] on textarea at bounding box center [980, 589] width 1087 height 67
type textarea "May look at getting a back up worker for when [PERSON_NAME] be sick or want to …"
click at [986, 682] on button "Submit" at bounding box center [980, 673] width 99 height 29
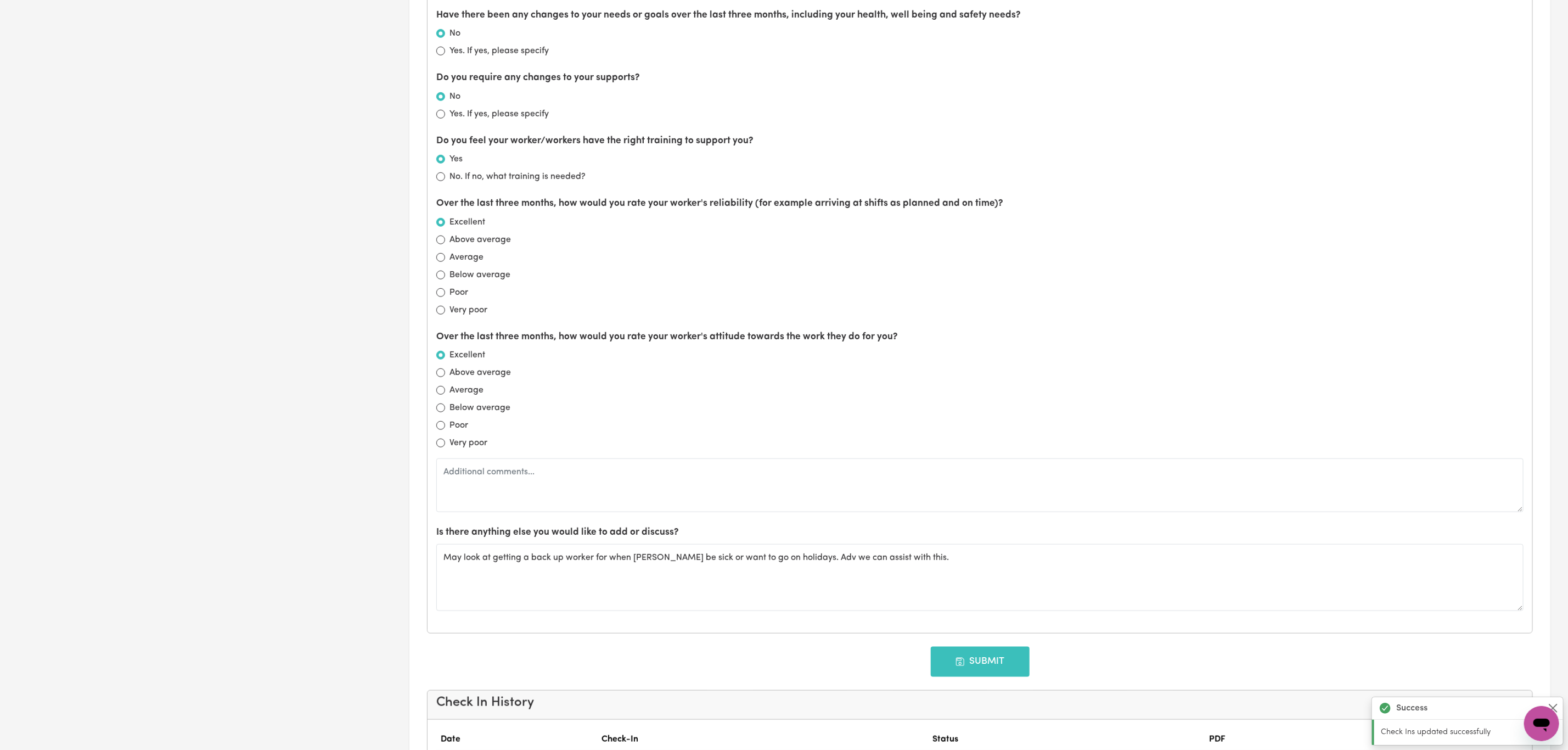
type input "[DATE]"
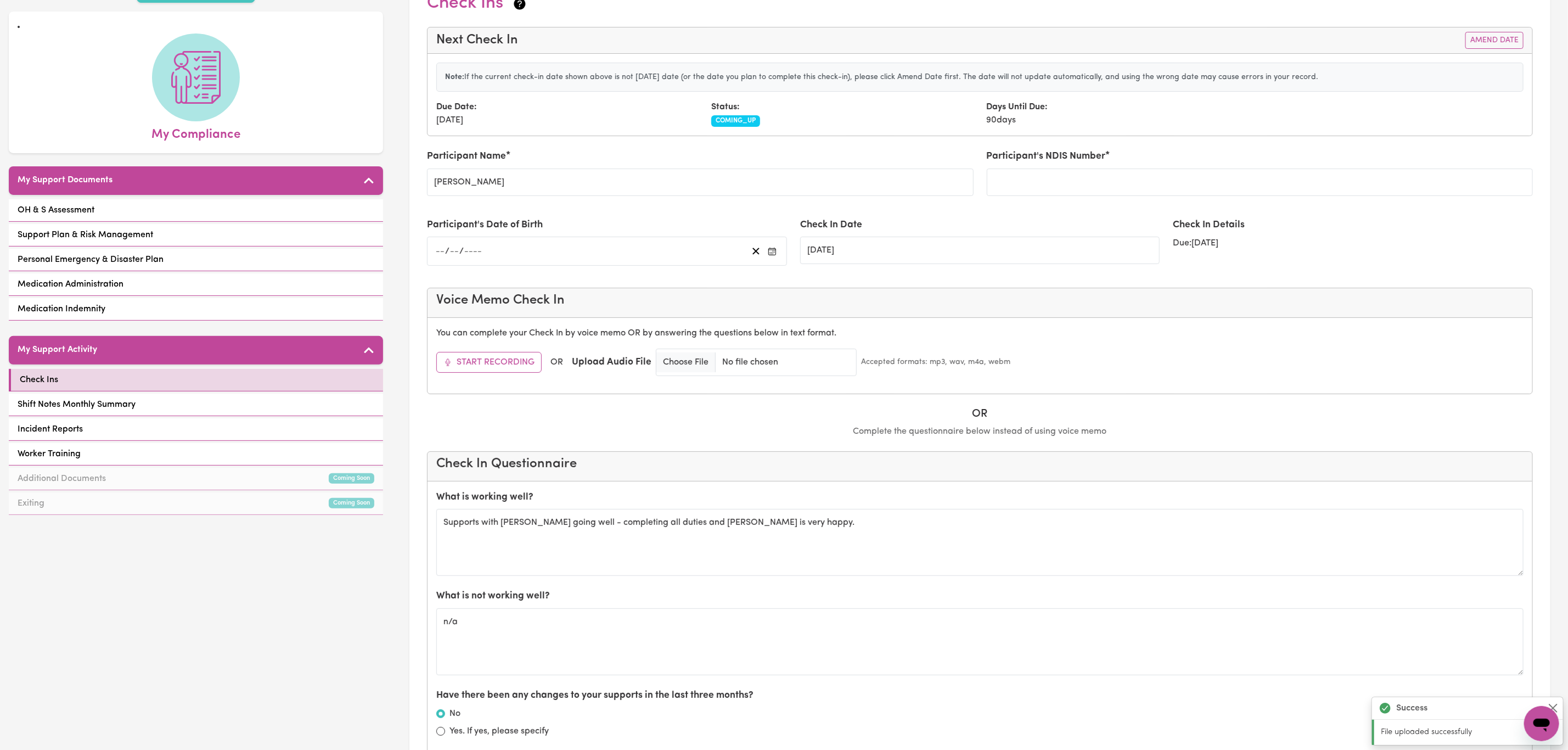
scroll to position [0, 0]
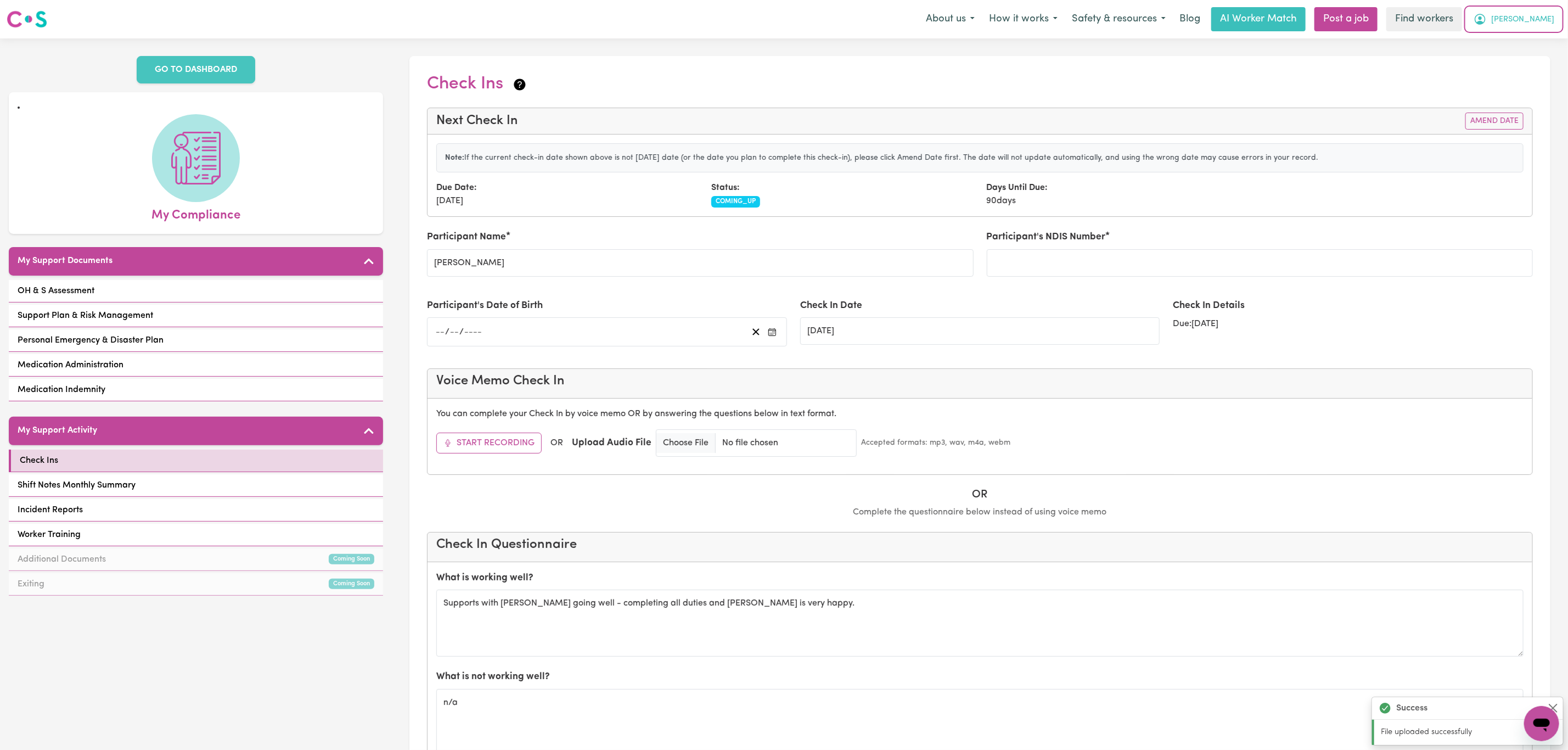
click at [1529, 17] on span "[PERSON_NAME]" at bounding box center [1523, 20] width 63 height 12
click at [1532, 60] on link "Logout" at bounding box center [1517, 63] width 87 height 21
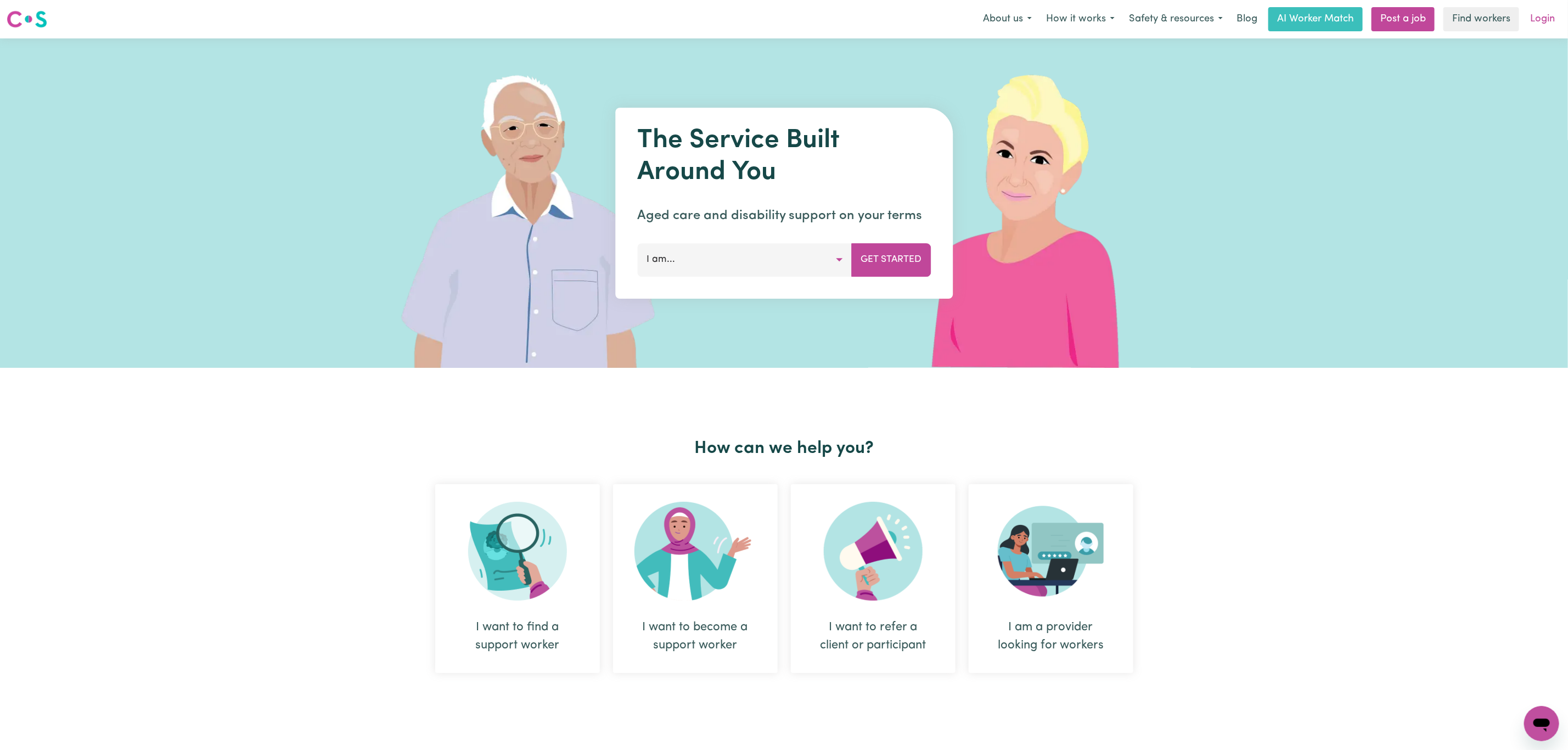
click at [1540, 15] on link "Login" at bounding box center [1543, 19] width 38 height 24
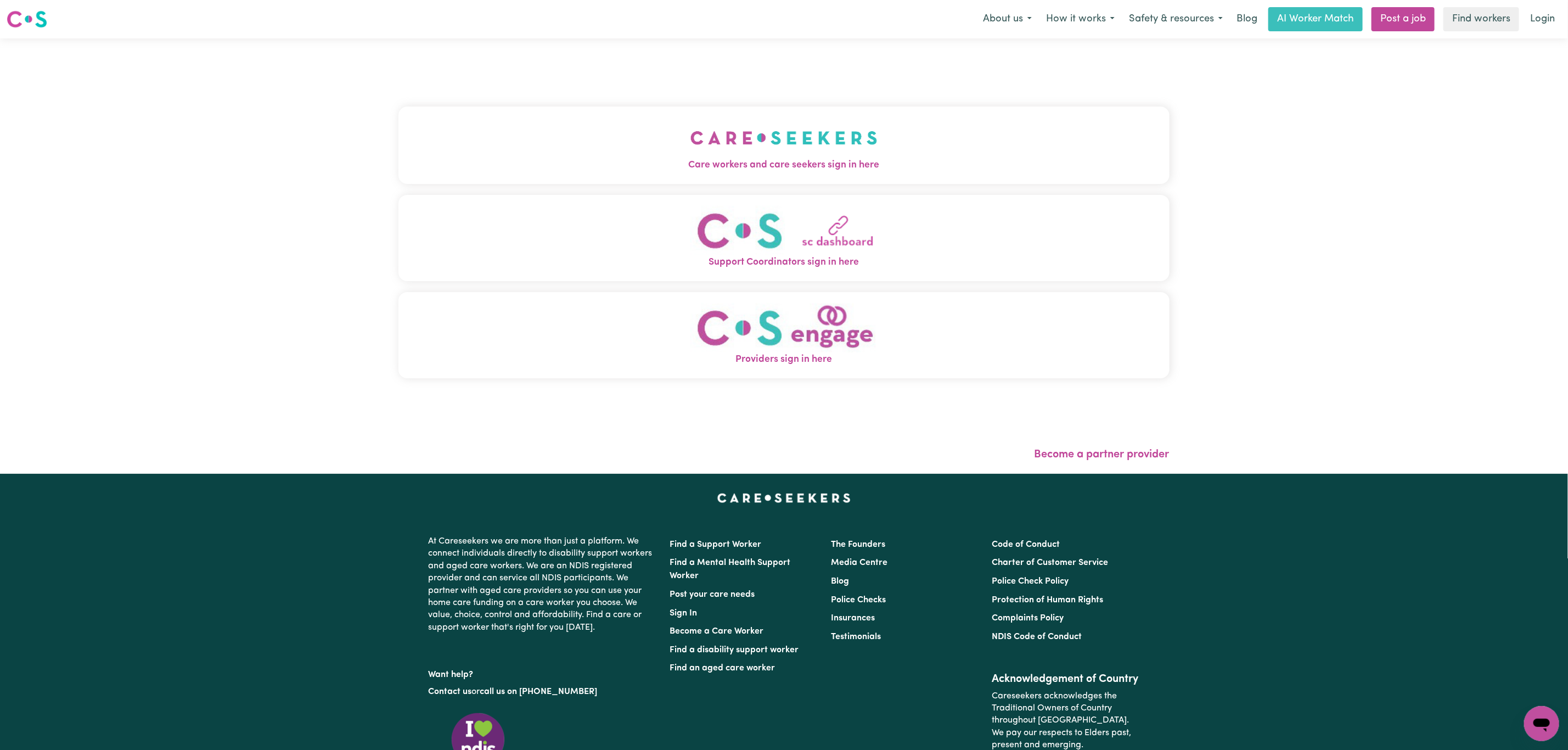
click at [656, 216] on button "Support Coordinators sign in here" at bounding box center [784, 238] width 771 height 86
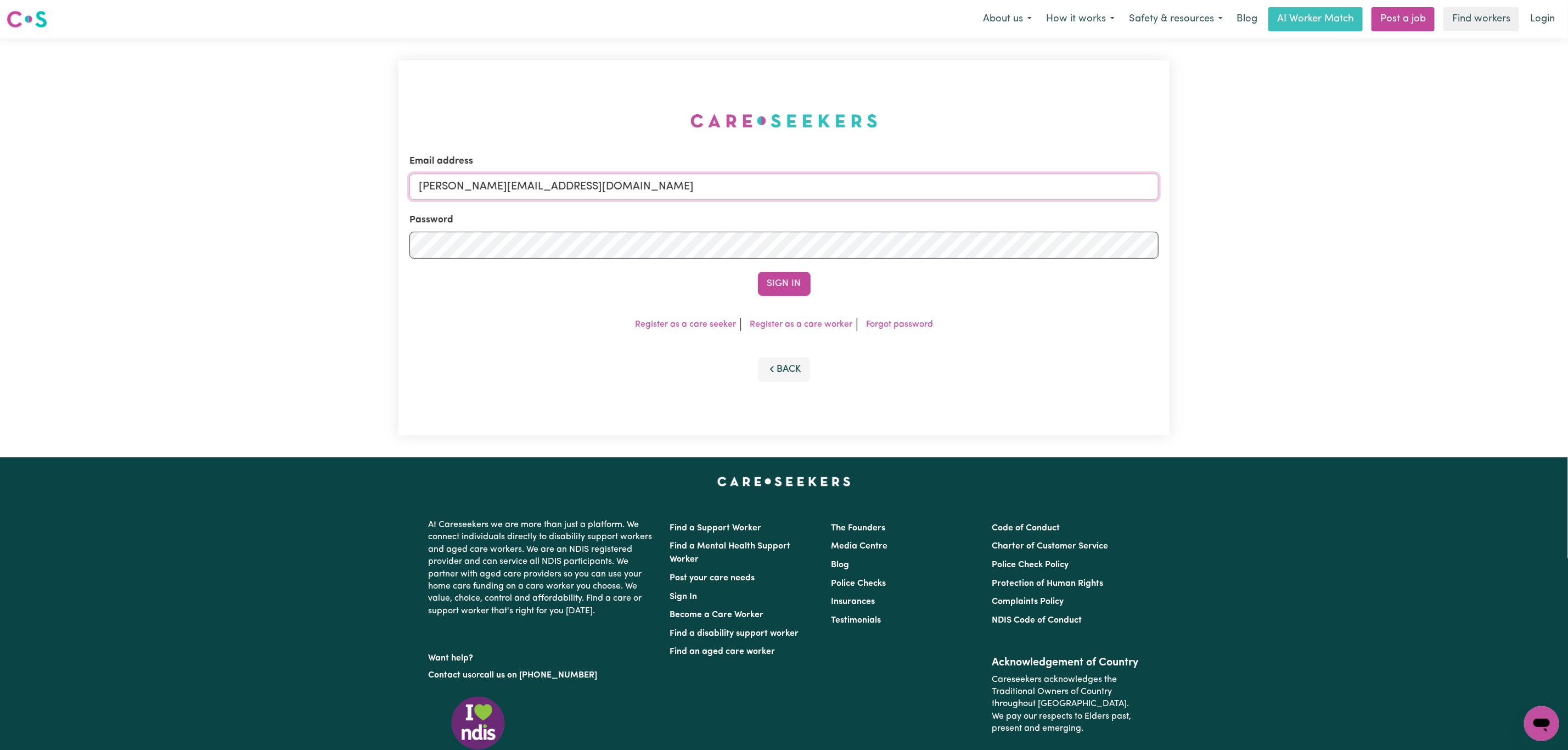
click at [456, 187] on input "[PERSON_NAME][EMAIL_ADDRESS][DOMAIN_NAME]" at bounding box center [784, 187] width 749 height 26
drag, startPoint x: 475, startPoint y: 188, endPoint x: 799, endPoint y: 174, distance: 324.3
click at [799, 174] on input "[EMAIL_ADDRESS][PERSON_NAME][DOMAIN_NAME]" at bounding box center [784, 187] width 749 height 26
type input "superuser~[EMAIL_ADDRESS][DOMAIN_NAME]"
click at [758, 272] on button "Sign In" at bounding box center [784, 284] width 53 height 24
